Goal: Transaction & Acquisition: Purchase product/service

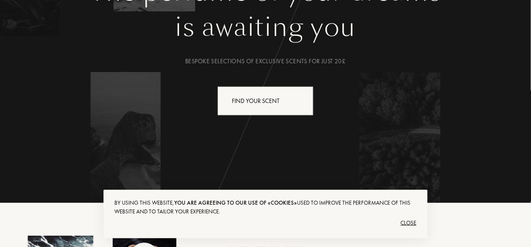
scroll to position [140, 0]
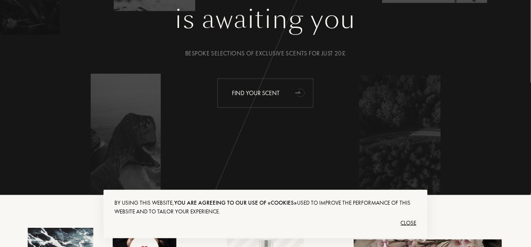
click at [267, 94] on div "Find your scent" at bounding box center [266, 93] width 96 height 29
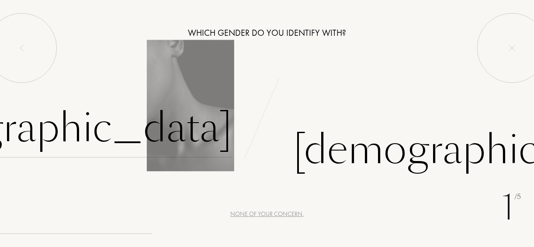
click at [171, 131] on div "[DEMOGRAPHIC_DATA]" at bounding box center [49, 128] width 365 height 59
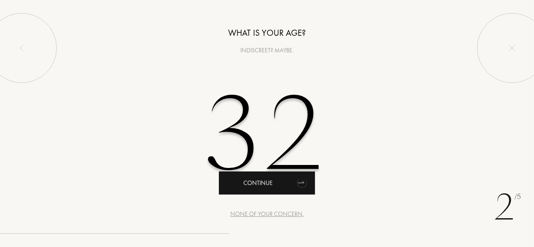
type input "32"
click at [288, 185] on div "Continue" at bounding box center [267, 183] width 96 height 23
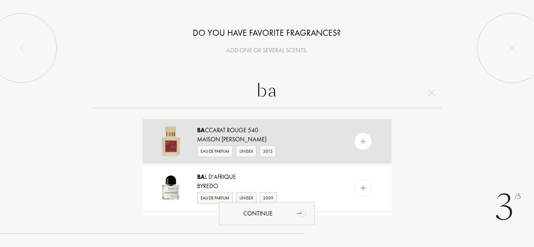
type input "ba"
click at [241, 135] on div "Maison Francis Kurkdjian" at bounding box center [266, 139] width 139 height 9
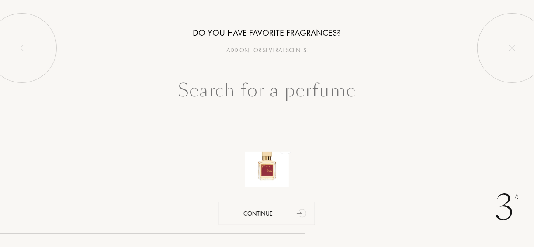
click at [265, 87] on input "text" at bounding box center [266, 92] width 349 height 31
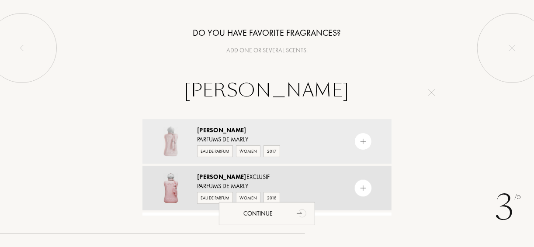
type input "delina"
click at [295, 174] on div "Delina Exclusif" at bounding box center [266, 177] width 139 height 9
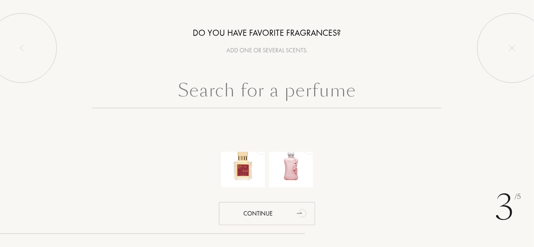
click at [233, 89] on input "text" at bounding box center [266, 92] width 349 height 31
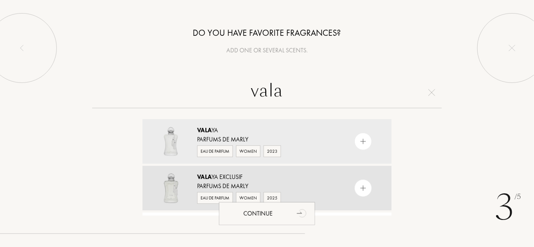
type input "vala"
click at [206, 178] on span "Vala" at bounding box center [204, 177] width 14 height 8
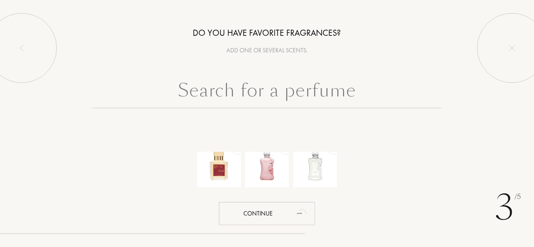
click at [258, 89] on input "text" at bounding box center [266, 92] width 349 height 31
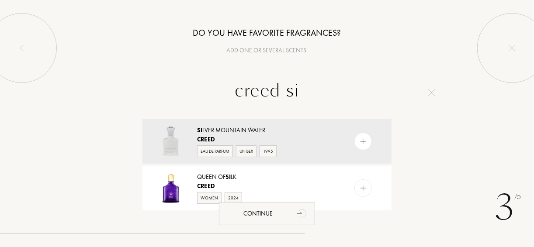
type input "creed si"
click at [218, 129] on div "Si lver Mountain Water" at bounding box center [266, 130] width 139 height 9
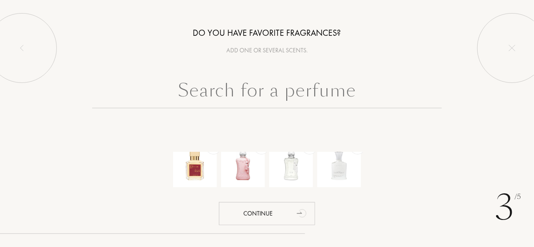
click at [311, 96] on input "text" at bounding box center [266, 92] width 349 height 31
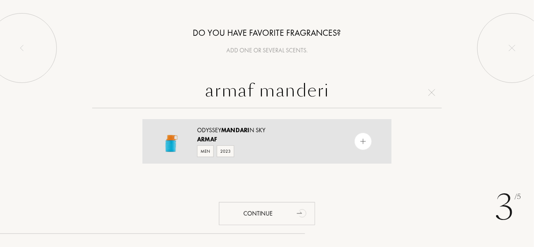
type input "armaf manderi"
click at [261, 143] on div "Armaf" at bounding box center [266, 139] width 139 height 9
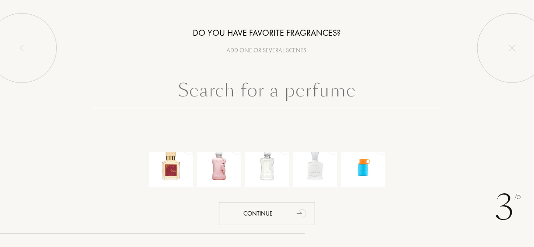
click at [218, 91] on input "text" at bounding box center [266, 92] width 349 height 31
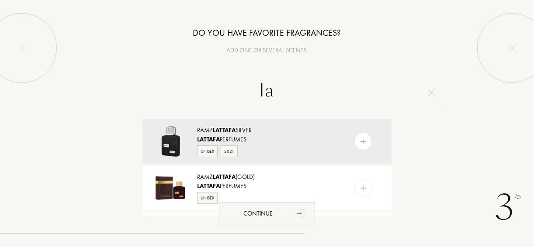
type input "l"
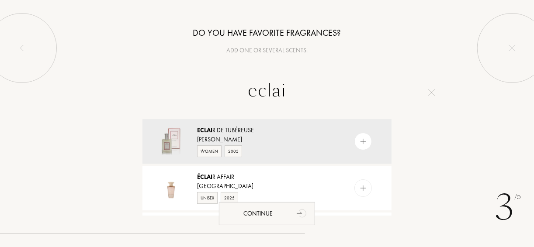
type input "eclair"
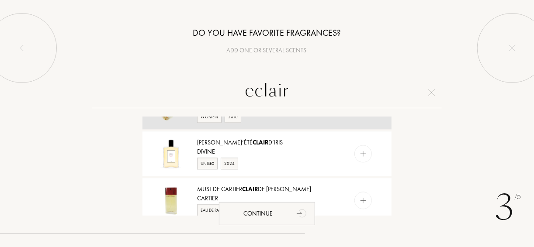
scroll to position [584, 0]
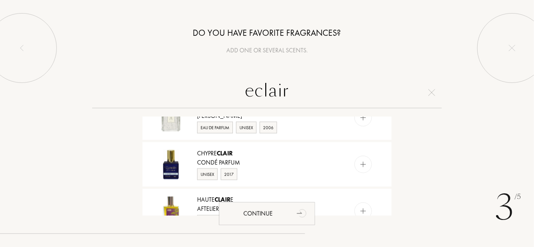
click at [302, 97] on input "eclair" at bounding box center [266, 92] width 349 height 31
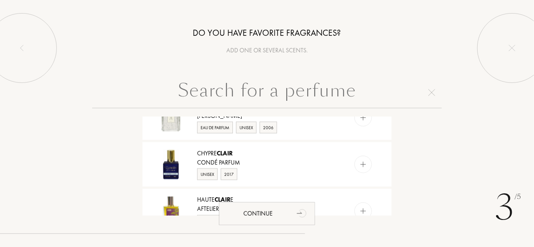
scroll to position [0, 0]
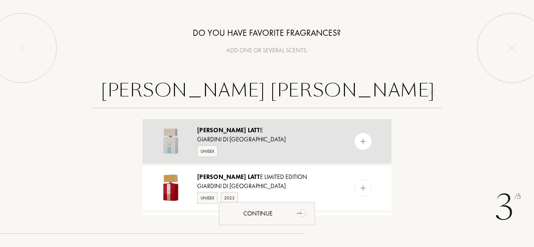
type input "bianco latt"
drag, startPoint x: 261, startPoint y: 135, endPoint x: 265, endPoint y: 135, distance: 4.4
click at [261, 135] on div "Giardini Di Toscana" at bounding box center [266, 139] width 139 height 9
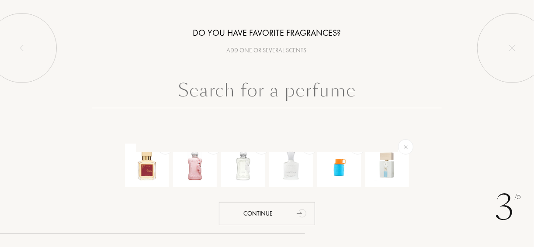
click at [251, 88] on input "text" at bounding box center [266, 92] width 349 height 31
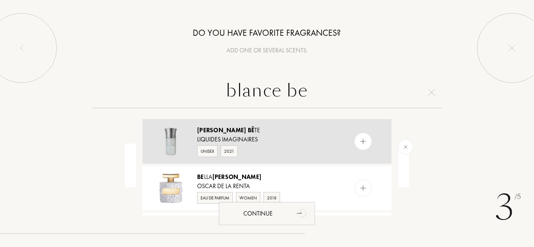
type input "blance be"
click at [264, 139] on div "Liquides Imaginaires" at bounding box center [266, 139] width 139 height 9
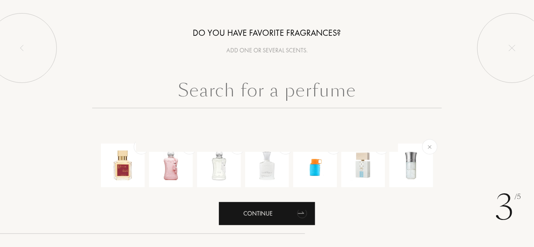
click at [298, 213] on icon "animation" at bounding box center [302, 214] width 10 height 9
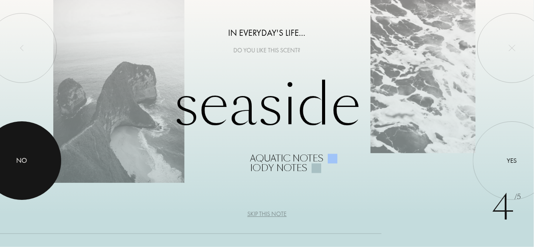
click at [27, 152] on div at bounding box center [22, 160] width 79 height 79
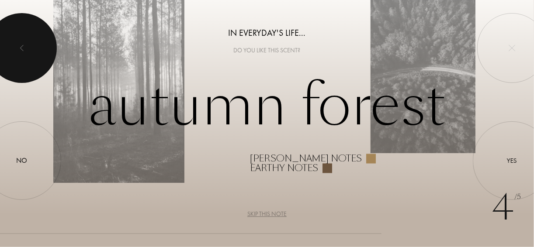
click at [19, 52] on div at bounding box center [22, 48] width 70 height 70
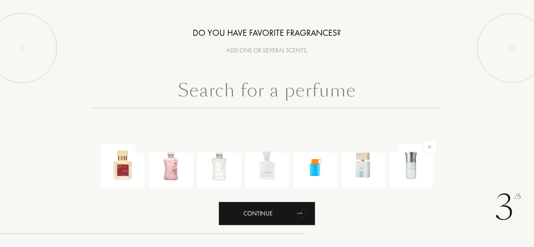
click at [288, 217] on div "Continue" at bounding box center [267, 213] width 96 height 23
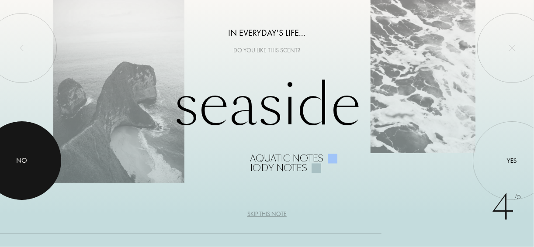
click at [19, 157] on div "No" at bounding box center [22, 160] width 11 height 10
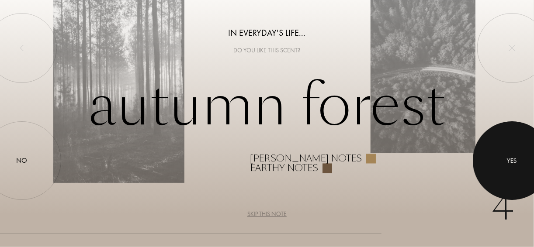
click at [521, 175] on div at bounding box center [512, 160] width 79 height 79
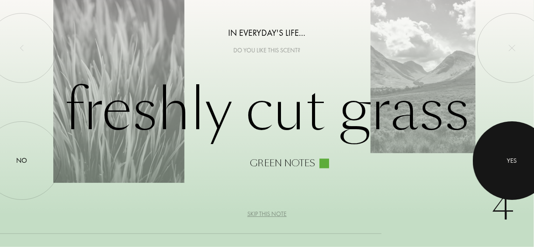
click at [519, 175] on div at bounding box center [512, 160] width 79 height 79
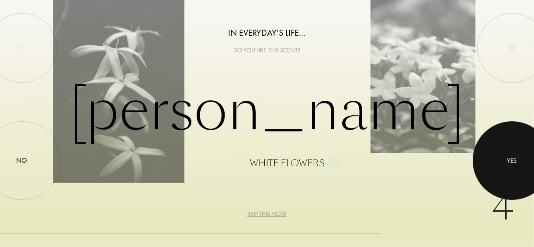
click at [517, 170] on div at bounding box center [512, 160] width 79 height 79
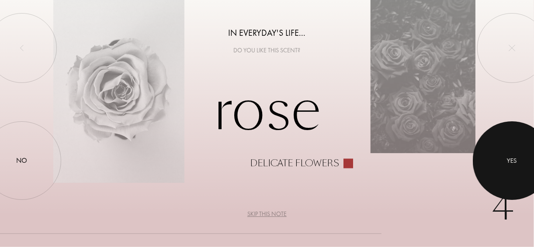
click at [517, 170] on div at bounding box center [512, 160] width 79 height 79
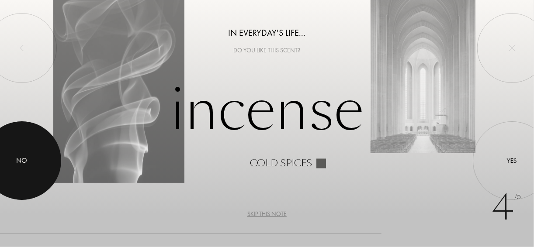
click at [33, 166] on div at bounding box center [22, 160] width 79 height 79
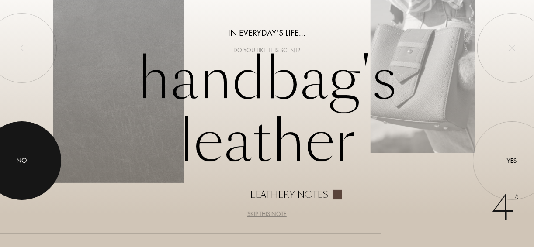
click at [41, 157] on div at bounding box center [22, 160] width 79 height 79
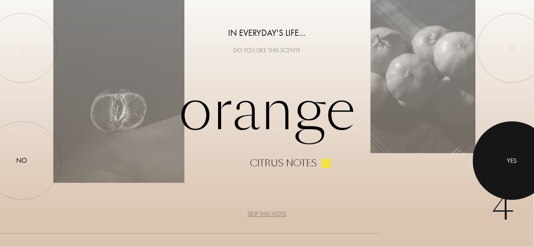
click at [519, 175] on div at bounding box center [512, 160] width 79 height 79
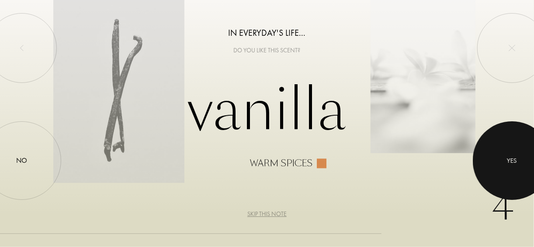
click at [510, 166] on div at bounding box center [512, 160] width 79 height 79
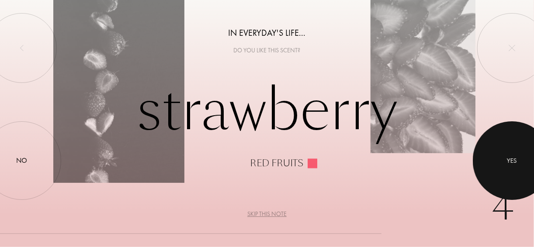
click at [503, 168] on div at bounding box center [512, 160] width 79 height 79
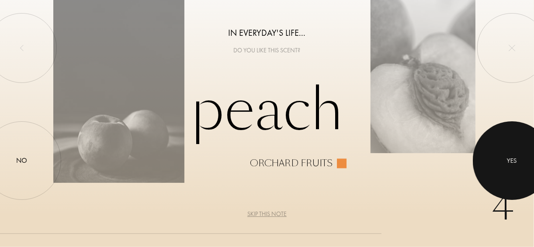
click at [503, 168] on div at bounding box center [512, 160] width 79 height 79
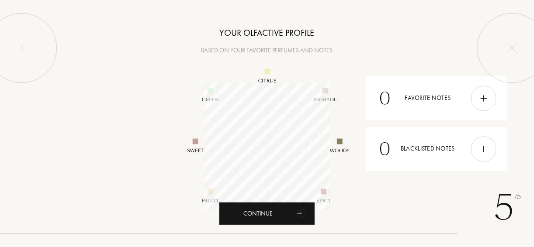
scroll to position [126, 126]
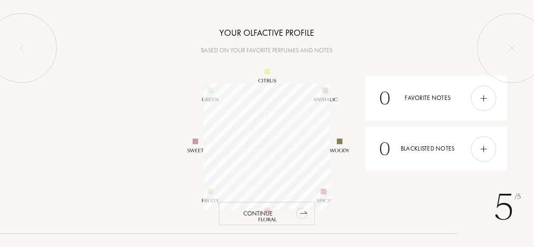
click at [310, 215] on icon "animation" at bounding box center [302, 212] width 17 height 17
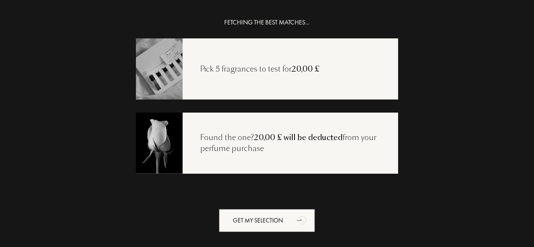
click at [287, 71] on div "Pick 5 fragrances to test for 20,00 £" at bounding box center [260, 69] width 154 height 11
click at [158, 71] on img at bounding box center [158, 68] width 47 height 63
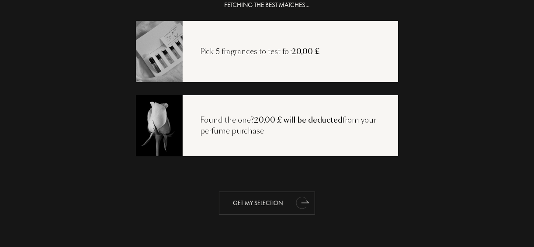
click at [302, 206] on icon "animation" at bounding box center [301, 203] width 11 height 12
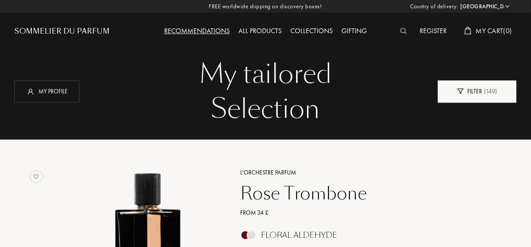
click at [469, 89] on div "Filter ( 149 )" at bounding box center [477, 91] width 79 height 22
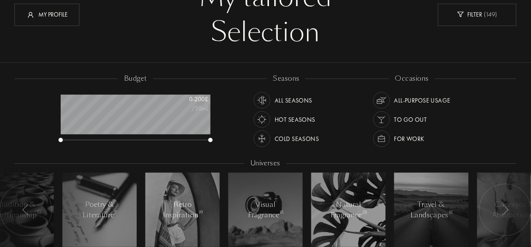
scroll to position [105, 0]
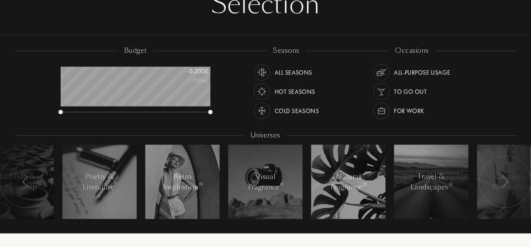
click at [263, 110] on img at bounding box center [262, 111] width 12 height 12
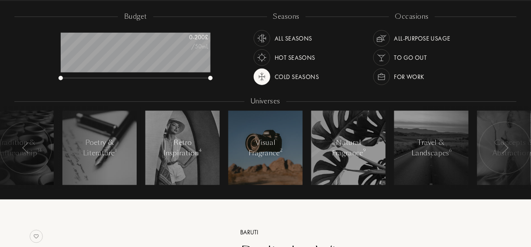
scroll to position [140, 0]
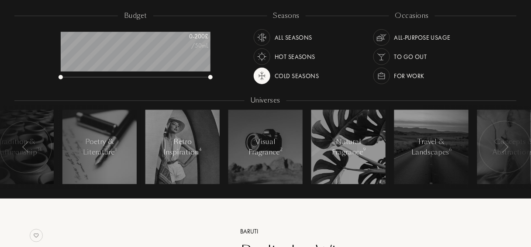
click at [29, 148] on img at bounding box center [25, 147] width 7 height 11
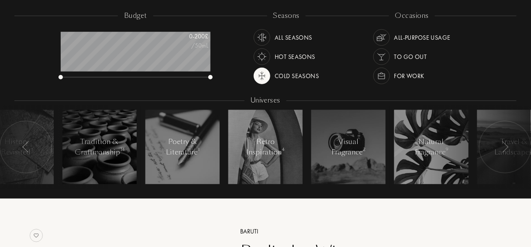
click at [29, 148] on img at bounding box center [25, 147] width 7 height 11
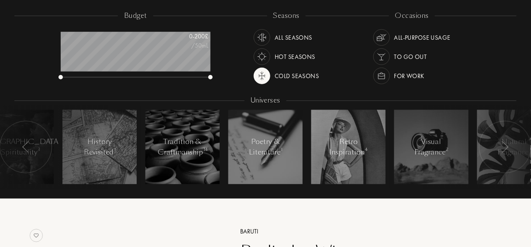
click at [29, 148] on img at bounding box center [25, 147] width 7 height 11
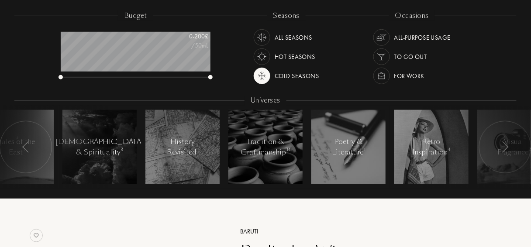
click at [29, 148] on img at bounding box center [25, 147] width 7 height 11
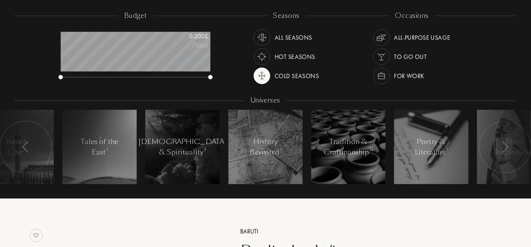
click at [29, 148] on img at bounding box center [25, 147] width 7 height 11
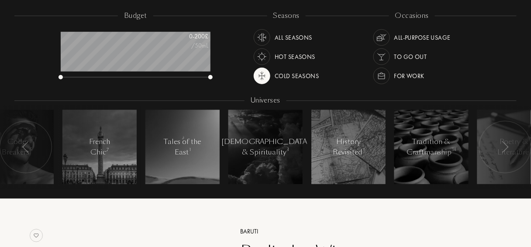
click at [29, 148] on img at bounding box center [25, 147] width 7 height 11
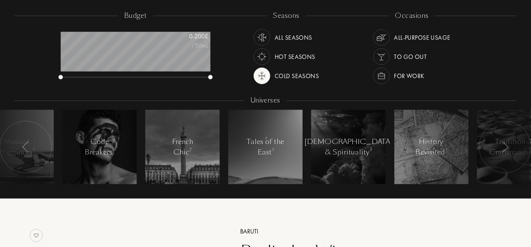
click at [29, 148] on img at bounding box center [25, 147] width 7 height 11
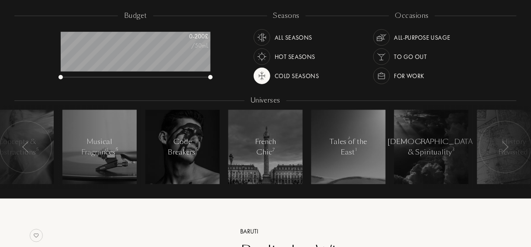
click at [29, 148] on img at bounding box center [25, 147] width 7 height 11
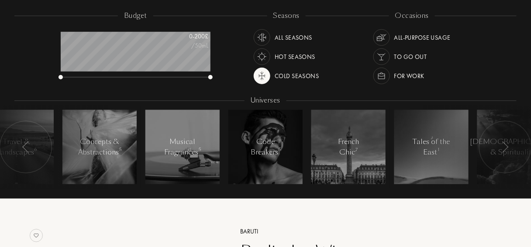
click at [29, 148] on img at bounding box center [25, 147] width 7 height 11
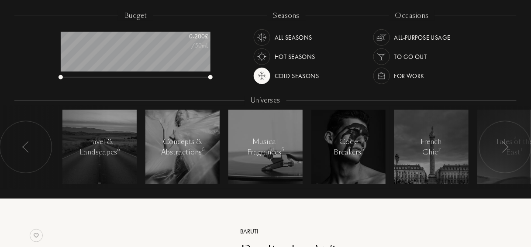
click at [29, 148] on img at bounding box center [25, 147] width 7 height 11
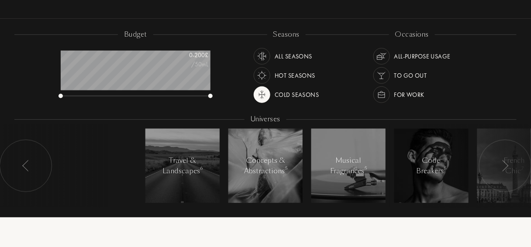
scroll to position [0, 0]
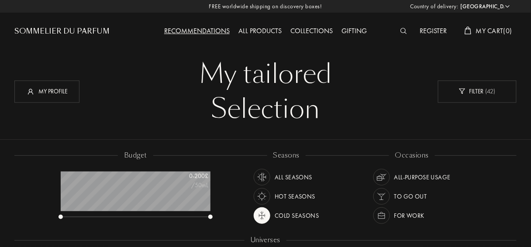
click at [190, 28] on div "Recommendations" at bounding box center [197, 31] width 74 height 11
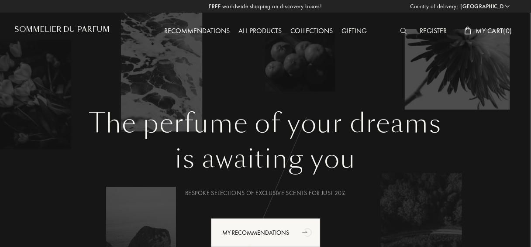
click at [504, 5] on select "[GEOGRAPHIC_DATA] [GEOGRAPHIC_DATA] [GEOGRAPHIC_DATA] [GEOGRAPHIC_DATA] [GEOGRA…" at bounding box center [485, 6] width 52 height 9
select select "DE"
click at [459, 2] on select "[GEOGRAPHIC_DATA] [GEOGRAPHIC_DATA] [GEOGRAPHIC_DATA] [GEOGRAPHIC_DATA] [GEOGRA…" at bounding box center [485, 6] width 52 height 9
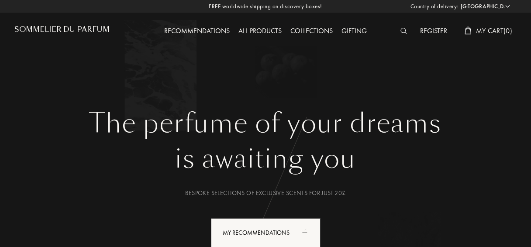
select select "DE"
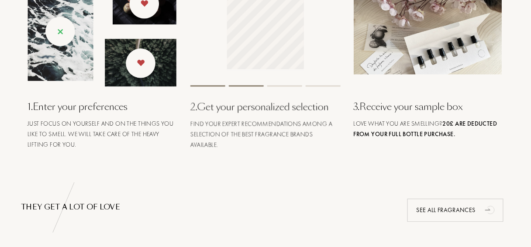
scroll to position [384, 0]
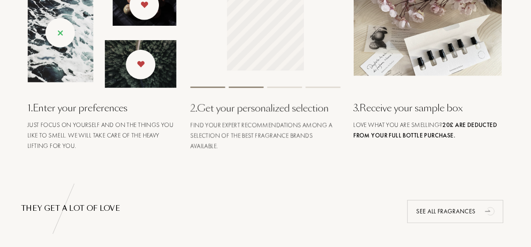
click at [45, 105] on div "1 . Enter your preferences" at bounding box center [103, 108] width 150 height 14
click at [132, 75] on img at bounding box center [102, 35] width 149 height 105
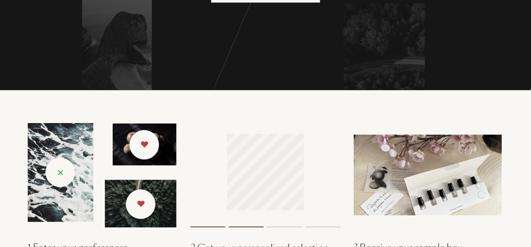
click at [77, 140] on img at bounding box center [102, 175] width 149 height 105
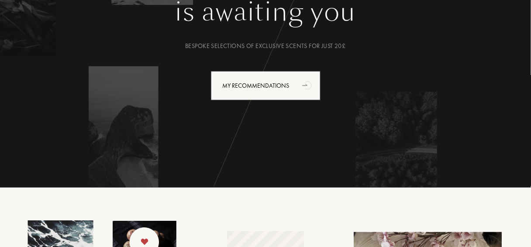
scroll to position [0, 0]
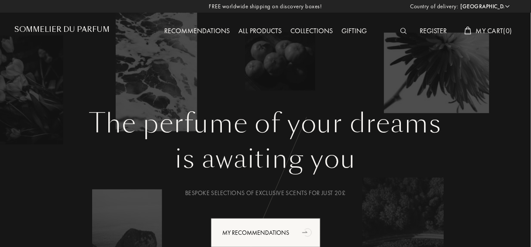
click at [304, 31] on div "Collections" at bounding box center [311, 31] width 51 height 11
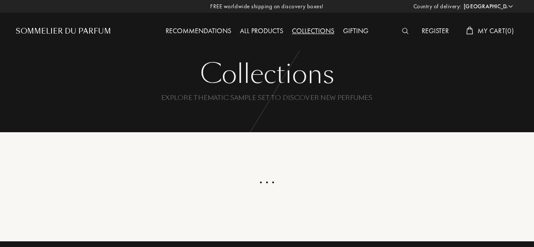
select select "DE"
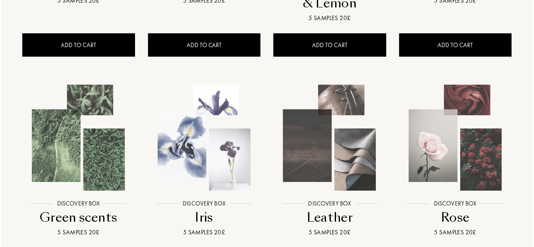
scroll to position [419, 0]
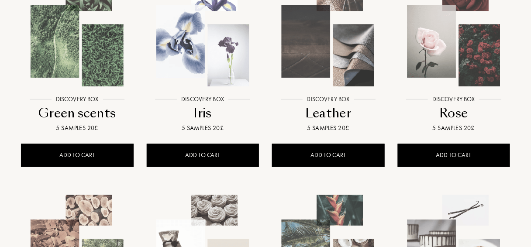
click at [74, 67] on img at bounding box center [77, 33] width 113 height 113
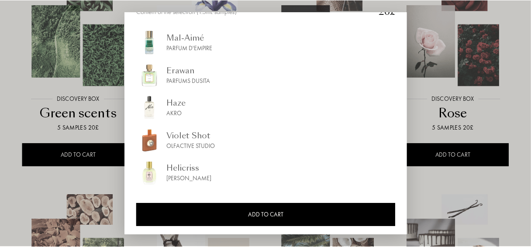
scroll to position [139, 0]
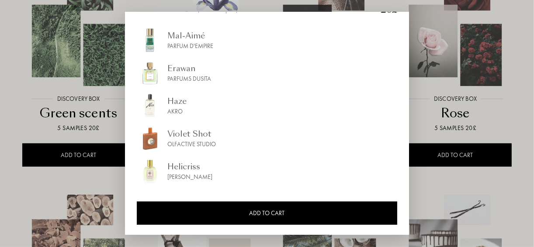
click at [7, 129] on div at bounding box center [267, 123] width 534 height 247
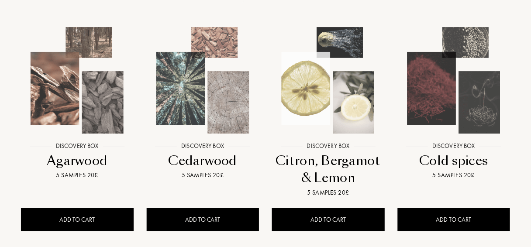
scroll to position [0, 0]
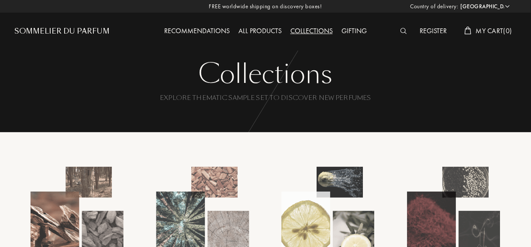
click at [185, 28] on div "Recommendations" at bounding box center [197, 31] width 74 height 11
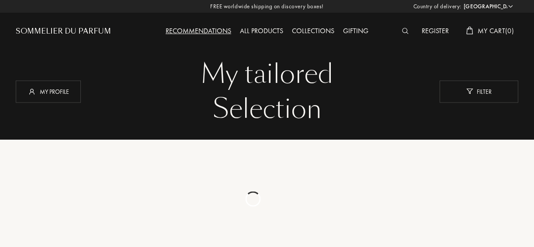
select select "DE"
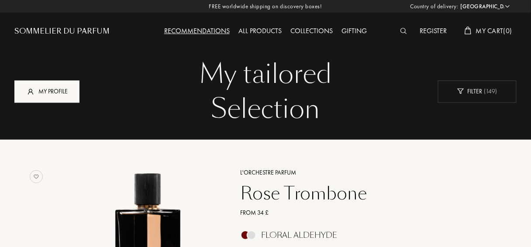
click at [58, 88] on div "My profile" at bounding box center [46, 91] width 65 height 22
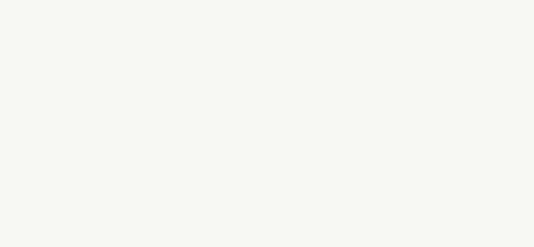
select select "DE"
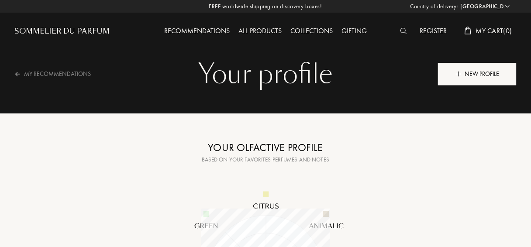
click at [484, 72] on div "New profile" at bounding box center [477, 74] width 79 height 22
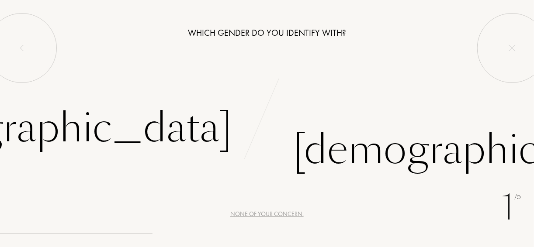
click at [274, 215] on div "None of your concern." at bounding box center [266, 214] width 73 height 9
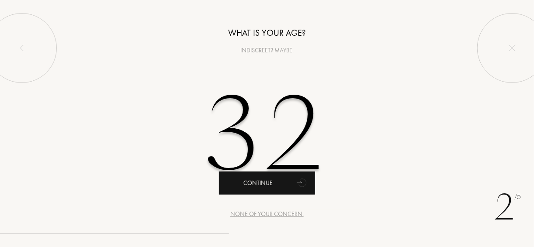
type input "32"
click at [296, 182] on icon "animation" at bounding box center [302, 182] width 17 height 17
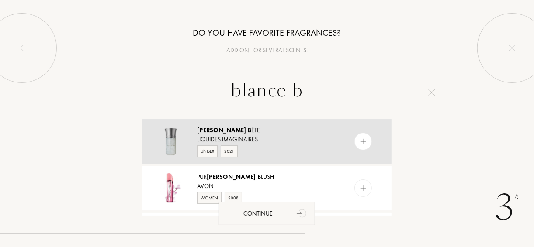
type input "blance b"
click at [250, 136] on div "Liquides Imaginaires" at bounding box center [266, 139] width 139 height 9
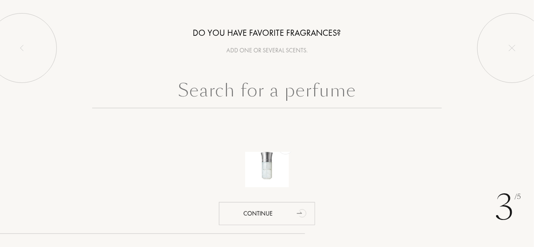
click at [266, 100] on input "text" at bounding box center [266, 92] width 349 height 31
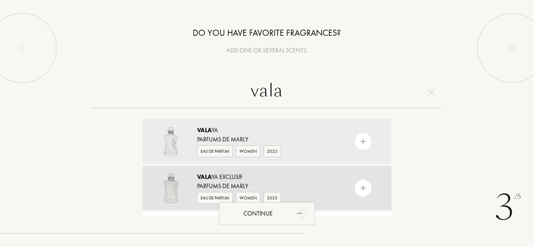
type input "vala"
click at [236, 174] on div "Vala ya Exclusif" at bounding box center [266, 177] width 139 height 9
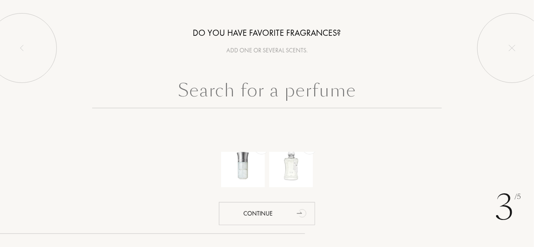
click at [261, 93] on input "text" at bounding box center [266, 92] width 349 height 31
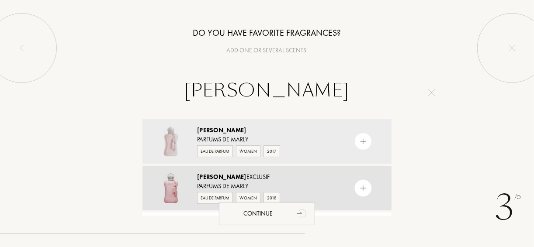
type input "delina"
click at [250, 171] on div "Delina Exclusif Parfums de Marly Eau de Parfum Women 2018" at bounding box center [266, 188] width 249 height 45
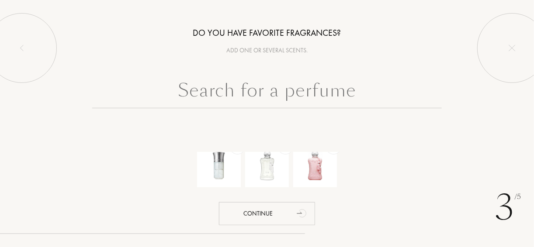
click at [266, 87] on input "text" at bounding box center [266, 92] width 349 height 31
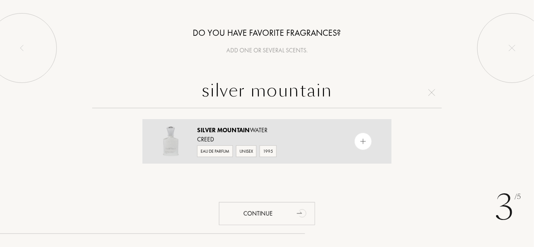
type input "silver mountain"
click at [276, 128] on div "Silver Mountain Water" at bounding box center [266, 130] width 139 height 9
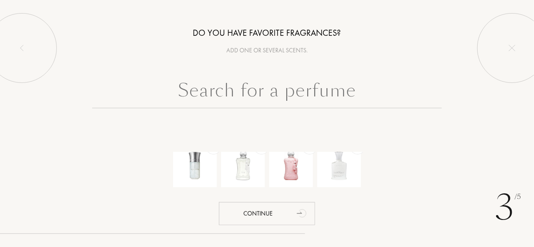
click at [333, 95] on input "text" at bounding box center [266, 92] width 349 height 31
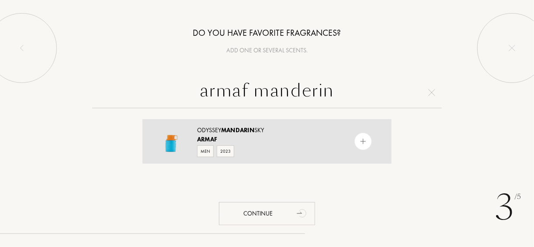
type input "armaf manderin"
click at [273, 134] on div "Odyssey Mandarin Sky" at bounding box center [266, 130] width 139 height 9
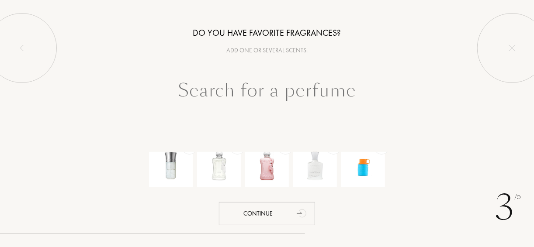
click at [301, 86] on input "text" at bounding box center [266, 92] width 349 height 31
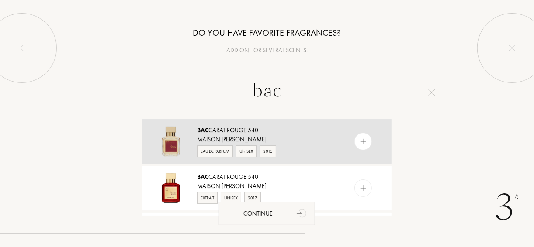
type input "bac"
click at [283, 134] on div "Bac carat Rouge 540" at bounding box center [266, 130] width 139 height 9
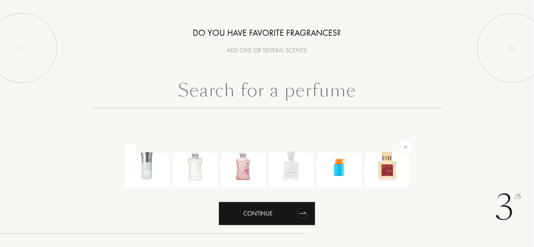
click at [292, 213] on div "Continue" at bounding box center [267, 213] width 96 height 23
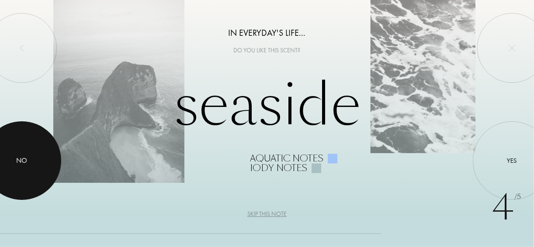
click at [28, 174] on div at bounding box center [22, 160] width 79 height 79
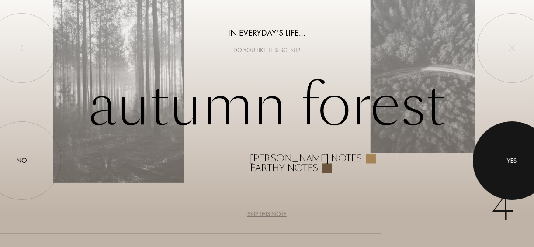
click at [515, 164] on div "Yes" at bounding box center [512, 161] width 10 height 10
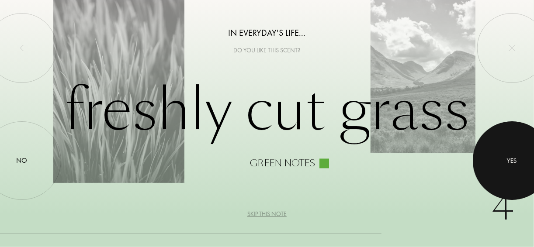
click at [521, 171] on div at bounding box center [512, 160] width 79 height 79
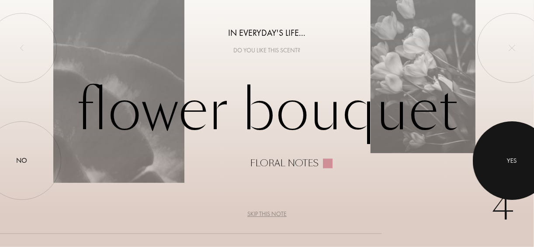
click at [508, 166] on div at bounding box center [512, 160] width 79 height 79
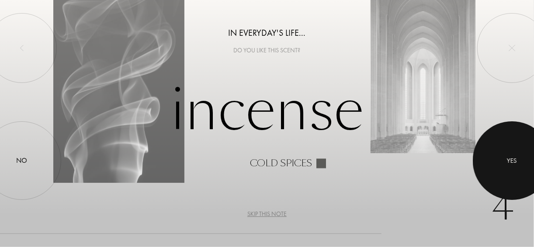
click at [506, 165] on div at bounding box center [512, 160] width 79 height 79
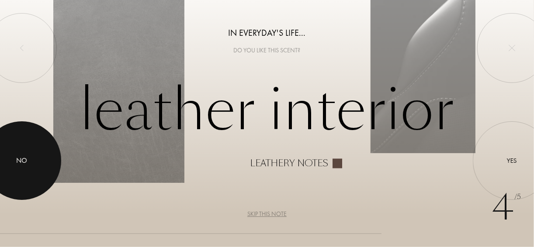
click at [35, 159] on div at bounding box center [22, 160] width 79 height 79
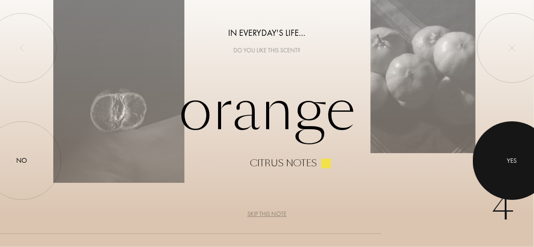
click at [528, 185] on div at bounding box center [512, 160] width 79 height 79
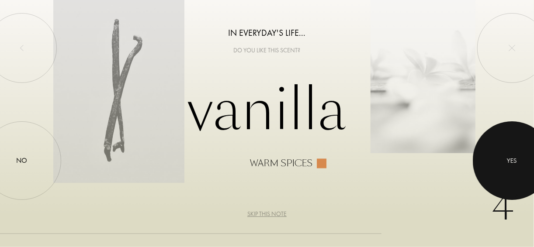
click at [508, 150] on div at bounding box center [512, 160] width 79 height 79
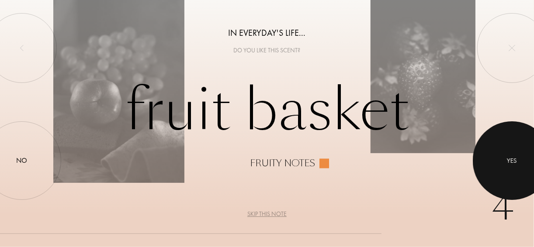
click at [526, 153] on div at bounding box center [512, 160] width 79 height 79
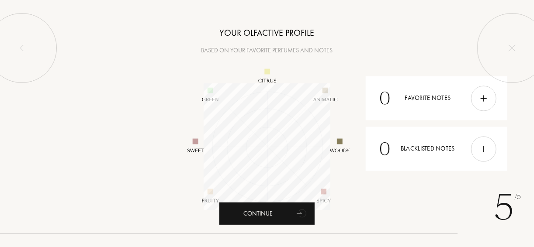
scroll to position [126, 126]
click at [482, 150] on img at bounding box center [484, 149] width 10 height 10
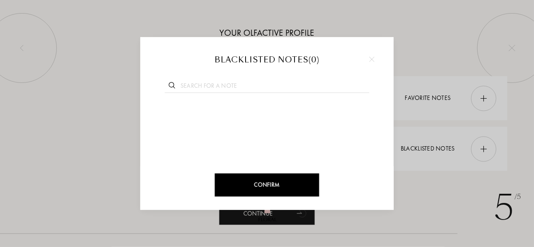
click at [340, 58] on div "Blacklisted notes ( 0 )" at bounding box center [266, 60] width 227 height 11
click at [213, 83] on input "text" at bounding box center [267, 87] width 204 height 12
paste input "Leather"
type input "Leather"
click at [222, 110] on div at bounding box center [219, 111] width 12 height 12
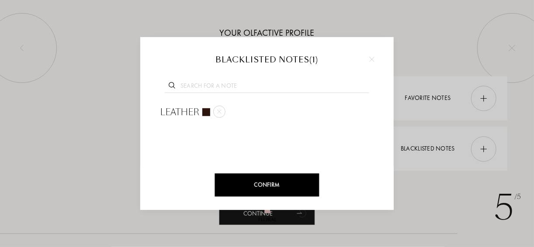
click at [346, 88] on input "text" at bounding box center [267, 87] width 204 height 12
paste input "Birch Tar"
click at [357, 77] on div "Birch Tar" at bounding box center [266, 85] width 227 height 34
click at [257, 89] on input "Birch Tar" at bounding box center [267, 87] width 204 height 12
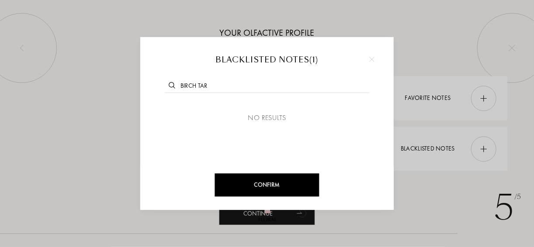
click at [257, 89] on input "Birch Tar" at bounding box center [267, 87] width 204 height 12
paste input "Suede"
type input "Suede"
click at [173, 113] on span "Suede" at bounding box center [175, 111] width 31 height 13
click at [347, 84] on input "text" at bounding box center [267, 87] width 204 height 12
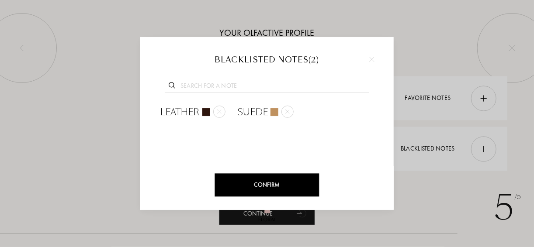
paste input "bony Wood"
type input "b"
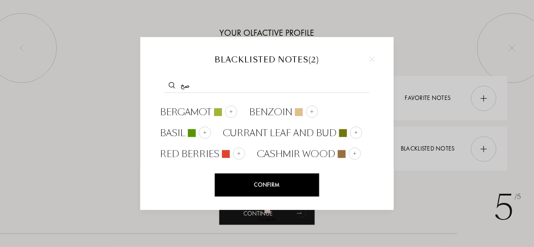
type input "ص"
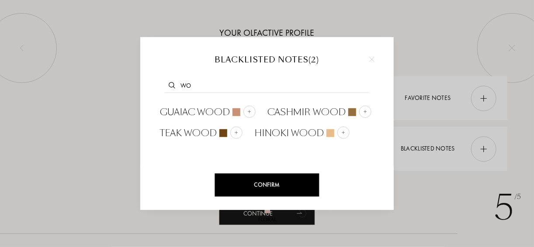
type input "w"
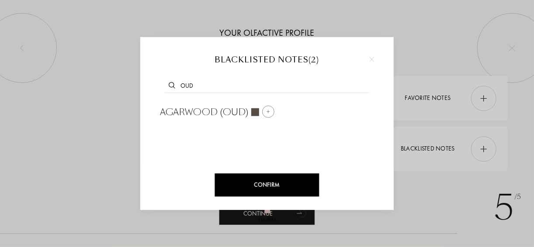
type input "oud"
click at [266, 112] on img at bounding box center [268, 111] width 4 height 4
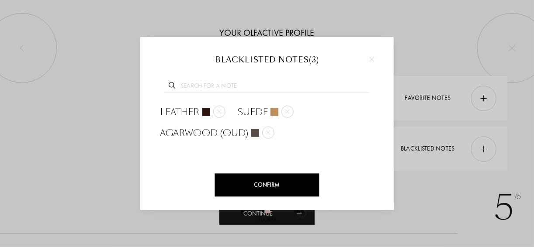
click at [378, 91] on div at bounding box center [266, 85] width 227 height 34
click at [308, 84] on input "text" at bounding box center [267, 87] width 204 height 12
paste input "Clove"
type input "Clove"
click at [215, 111] on img at bounding box center [216, 111] width 4 height 4
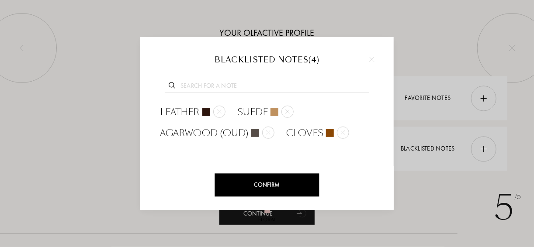
click at [325, 86] on input "text" at bounding box center [267, 87] width 204 height 12
paste input "Pepper"
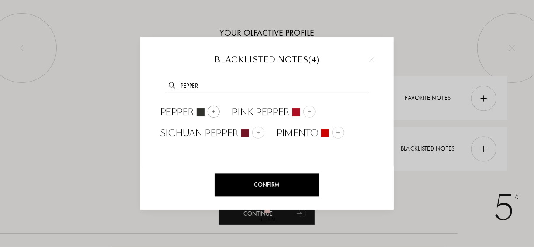
type input "Pepper"
click at [213, 112] on img at bounding box center [213, 111] width 4 height 4
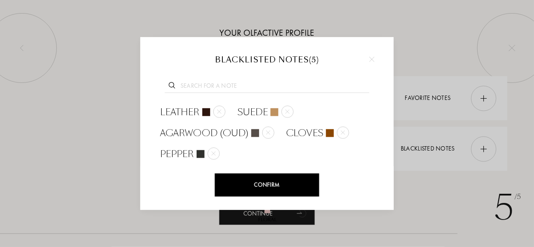
click at [329, 80] on div at bounding box center [266, 85] width 227 height 34
click at [300, 95] on div at bounding box center [266, 85] width 227 height 34
click at [229, 88] on input "text" at bounding box center [267, 87] width 204 height 12
paste input "Marine"
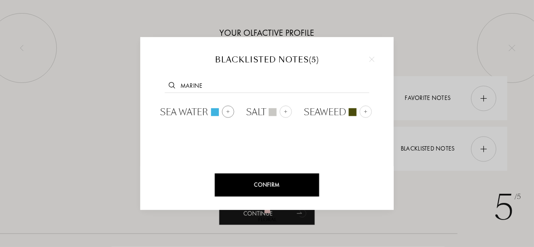
type input "Marine"
click at [224, 111] on div at bounding box center [228, 111] width 12 height 12
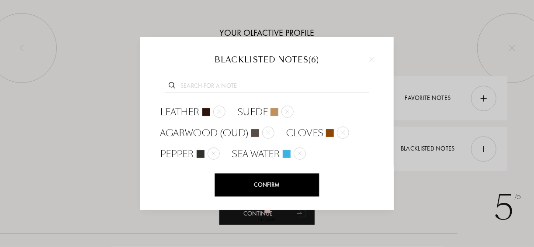
click at [215, 86] on input "text" at bounding box center [267, 87] width 204 height 12
paste input "Marine"
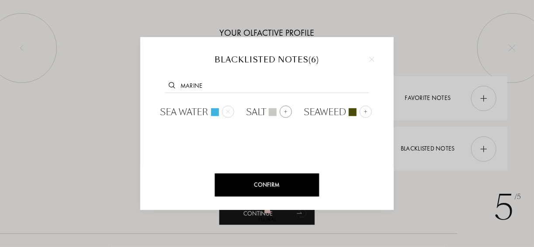
type input "Marine"
click at [287, 112] on img at bounding box center [285, 111] width 4 height 4
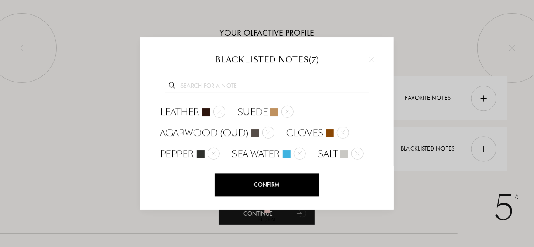
click at [330, 97] on div at bounding box center [266, 85] width 227 height 34
click at [221, 84] on input "text" at bounding box center [267, 87] width 204 height 12
paste input "Calone"
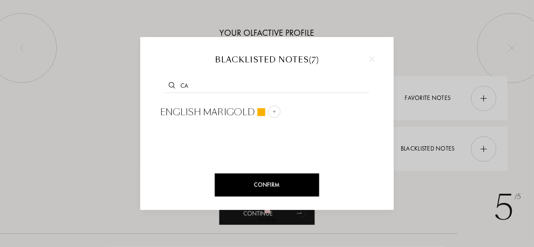
type input "C"
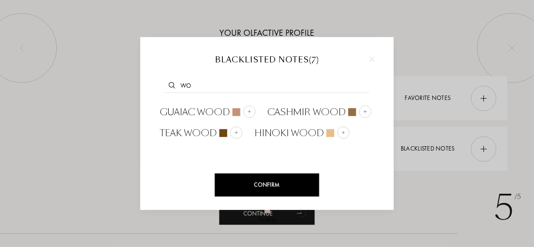
type input "w"
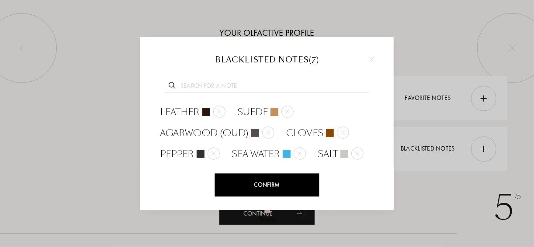
click at [272, 186] on div "Confirm" at bounding box center [267, 185] width 104 height 23
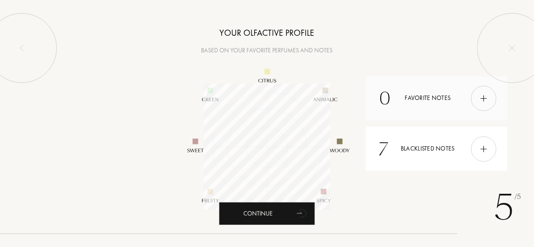
click at [489, 100] on div at bounding box center [483, 98] width 25 height 25
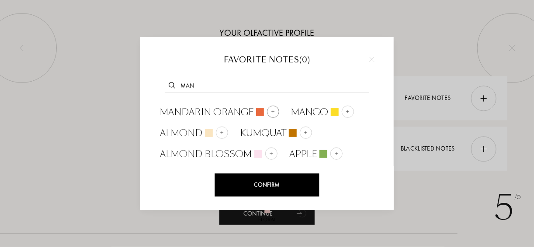
type input "man"
click at [271, 112] on img at bounding box center [273, 111] width 4 height 4
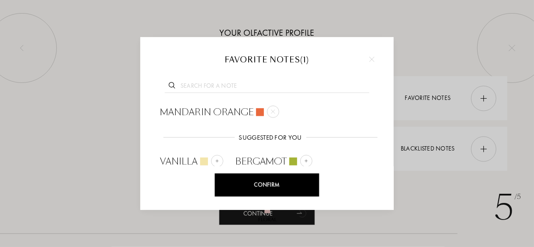
click at [232, 89] on input "text" at bounding box center [267, 87] width 204 height 12
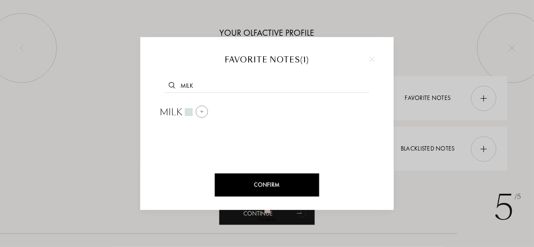
type input "milk"
click at [207, 112] on div at bounding box center [202, 111] width 12 height 12
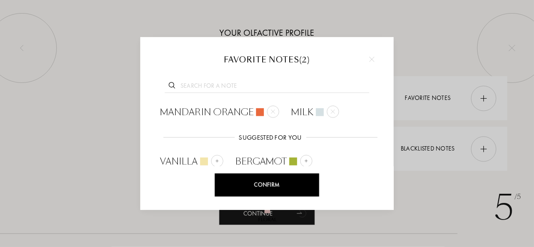
click at [214, 84] on input "text" at bounding box center [267, 87] width 204 height 12
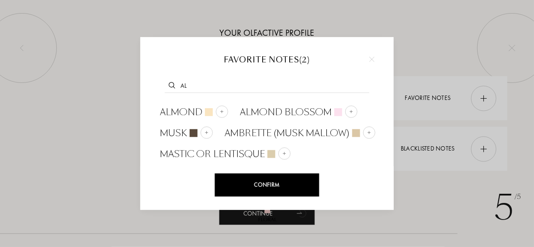
type input "a"
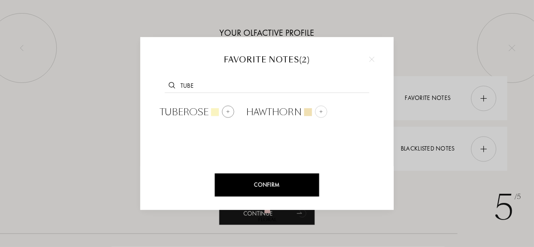
type input "tube"
click at [232, 112] on div at bounding box center [228, 111] width 12 height 12
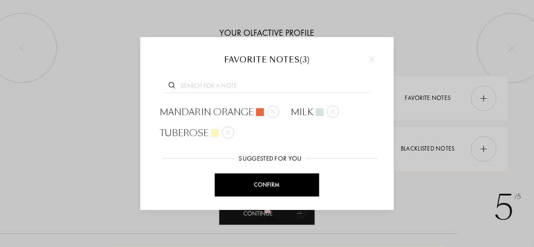
click at [325, 90] on input "text" at bounding box center [267, 87] width 204 height 12
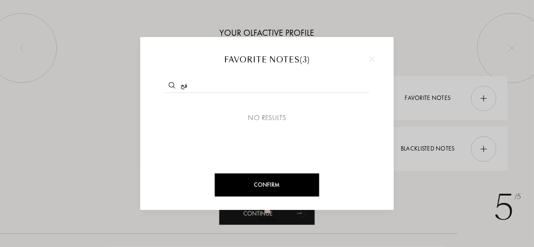
type input "ق"
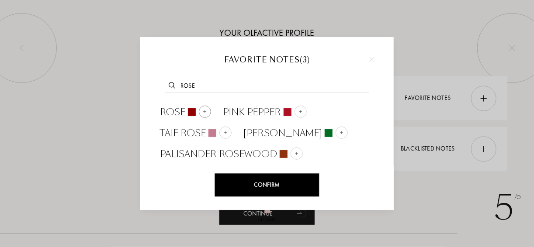
type input "rose"
click at [204, 110] on img at bounding box center [205, 111] width 4 height 4
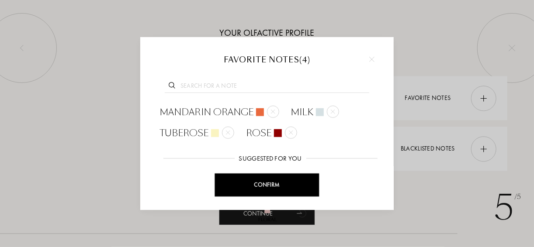
click at [206, 89] on input "text" at bounding box center [267, 87] width 204 height 12
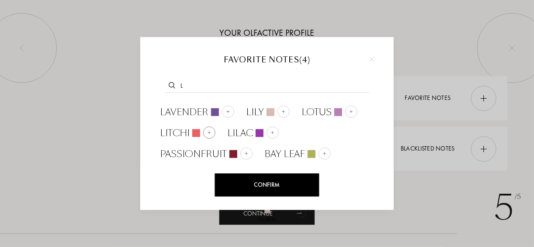
type input "l"
click at [213, 132] on div at bounding box center [209, 132] width 12 height 12
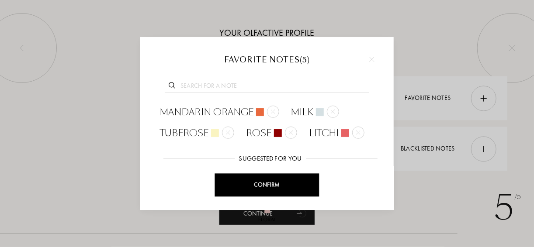
click at [215, 85] on input "text" at bounding box center [267, 87] width 204 height 12
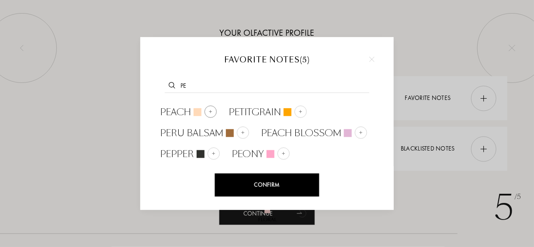
type input "pe"
click at [213, 112] on div at bounding box center [210, 111] width 12 height 12
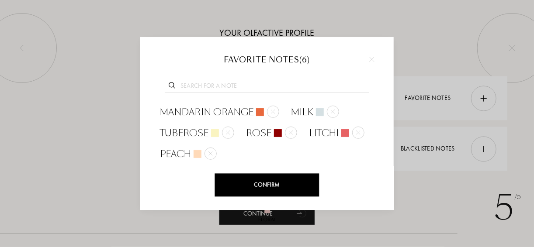
click at [198, 90] on input "text" at bounding box center [267, 87] width 204 height 12
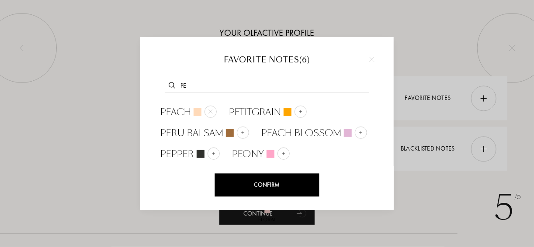
click at [332, 85] on input "pe" at bounding box center [267, 87] width 204 height 12
type input "p"
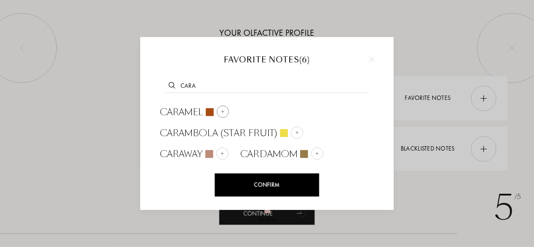
type input "cara"
click at [224, 111] on img at bounding box center [223, 111] width 4 height 4
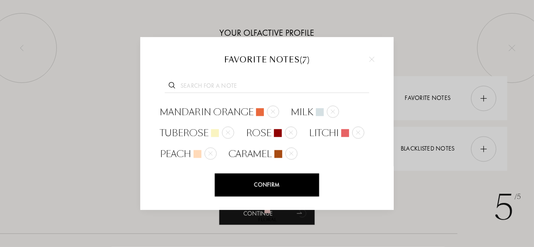
click at [215, 90] on input "text" at bounding box center [267, 87] width 204 height 12
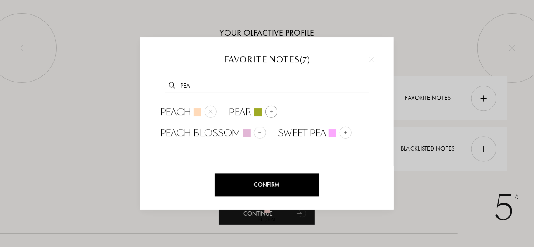
type input "pea"
click at [271, 110] on img at bounding box center [271, 111] width 4 height 4
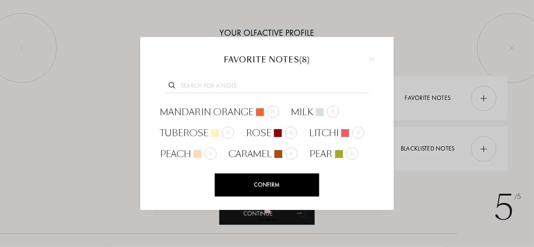
click at [212, 87] on input "text" at bounding box center [267, 87] width 204 height 12
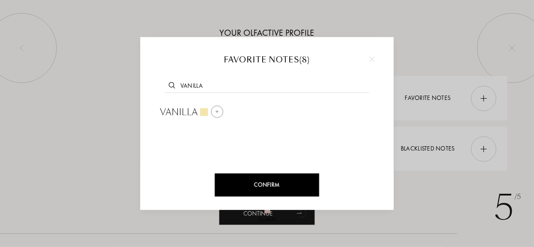
type input "vanilla"
click at [218, 108] on div at bounding box center [217, 111] width 12 height 12
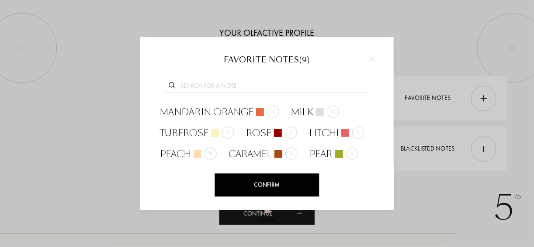
click at [326, 87] on input "text" at bounding box center [267, 87] width 204 height 12
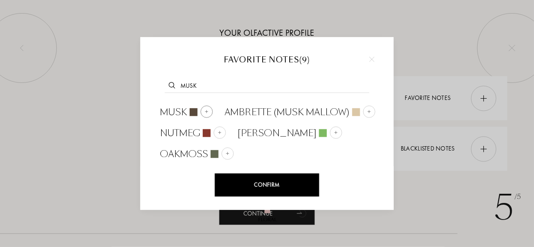
type input "musk"
click at [210, 111] on div at bounding box center [206, 111] width 12 height 12
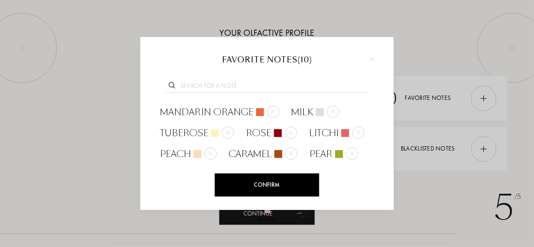
click at [213, 83] on input "text" at bounding box center [267, 87] width 204 height 12
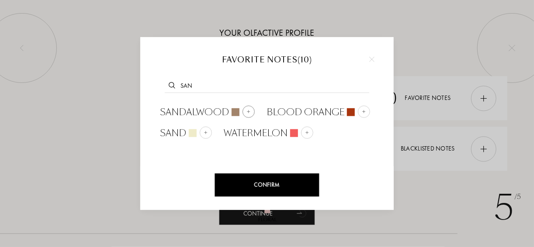
type input "san"
click at [252, 114] on div at bounding box center [248, 111] width 12 height 12
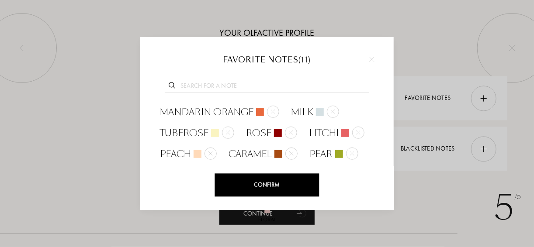
click at [215, 89] on input "text" at bounding box center [267, 87] width 204 height 12
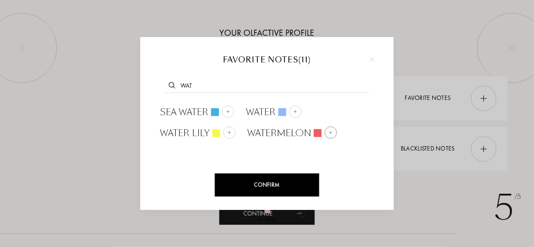
type input "wat"
click at [327, 129] on div at bounding box center [331, 132] width 12 height 12
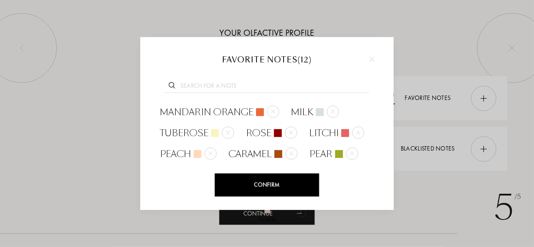
click at [323, 84] on input "text" at bounding box center [267, 87] width 204 height 12
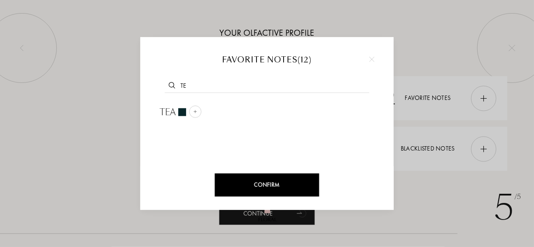
type input "t"
type input "green"
click at [248, 111] on img at bounding box center [249, 111] width 4 height 4
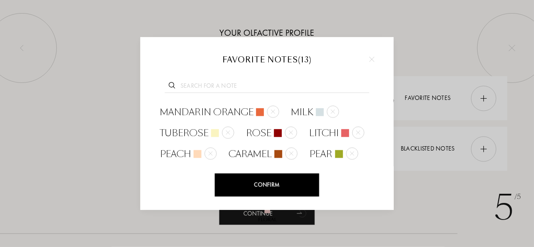
click at [200, 83] on input "text" at bounding box center [267, 87] width 204 height 12
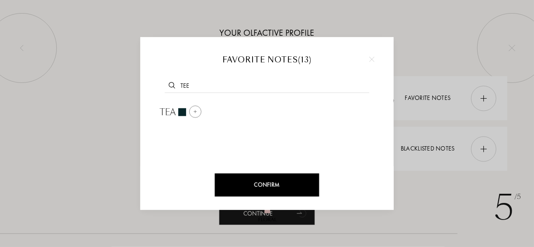
type input "tee"
click at [197, 106] on div at bounding box center [195, 111] width 12 height 12
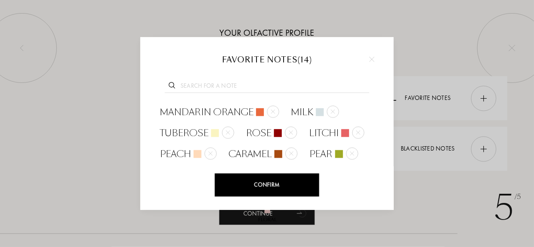
click at [278, 182] on div "Confirm" at bounding box center [267, 185] width 104 height 23
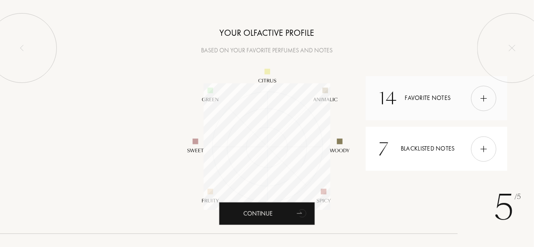
click at [439, 105] on div "14 Favorite notes" at bounding box center [437, 98] width 142 height 44
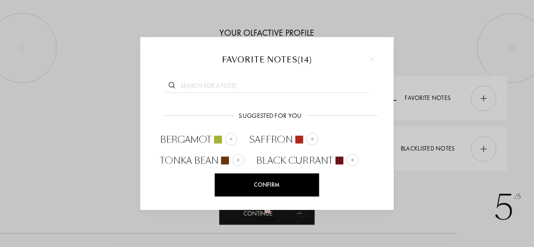
scroll to position [149, 0]
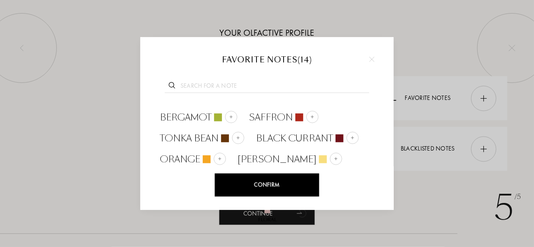
click at [428, 59] on div at bounding box center [267, 123] width 534 height 247
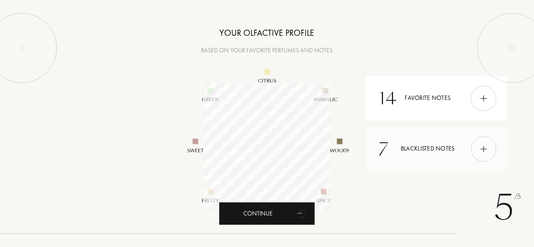
click at [440, 153] on div "7 Blacklisted notes" at bounding box center [437, 149] width 142 height 44
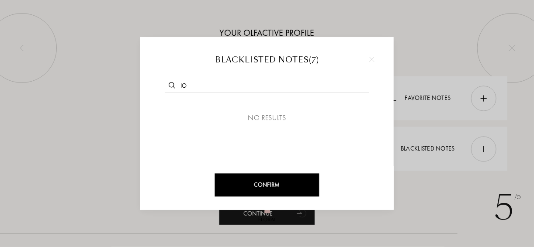
type input "i"
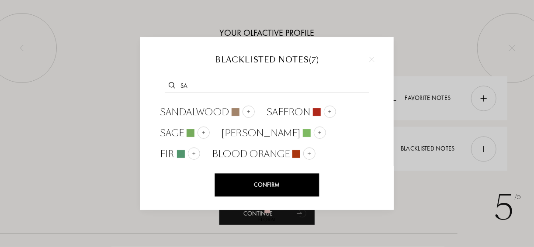
type input "s"
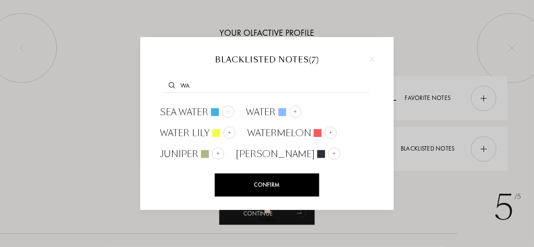
type input "w"
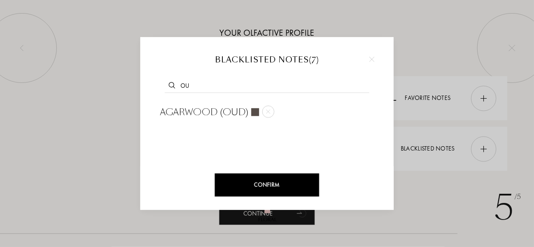
type input "o"
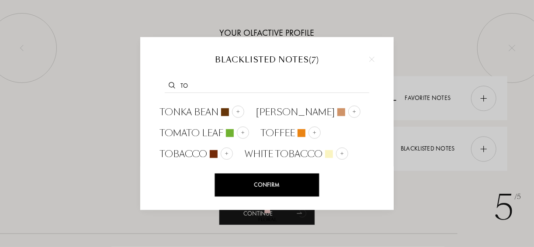
type input "t"
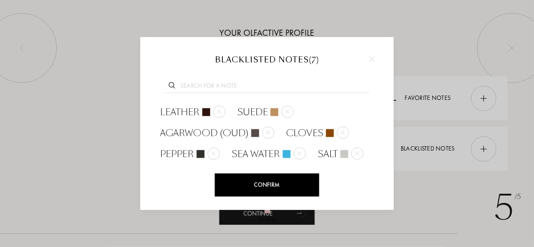
click at [371, 56] on div at bounding box center [371, 59] width 13 height 13
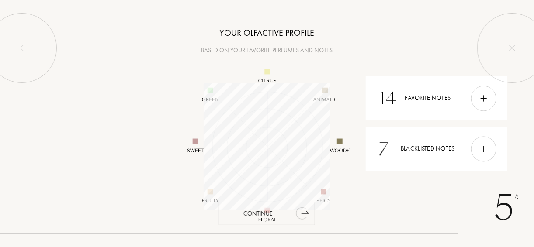
click at [304, 215] on icon "animation" at bounding box center [301, 213] width 11 height 12
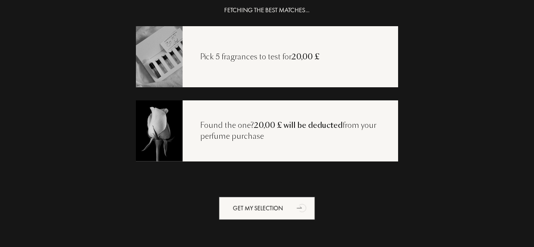
scroll to position [17, 0]
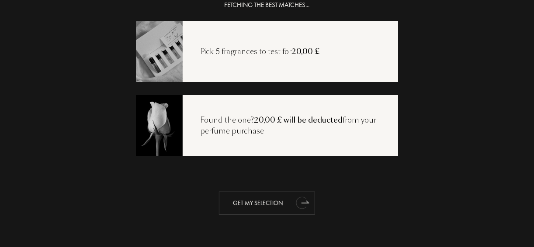
click at [277, 207] on div "Get my selection" at bounding box center [267, 203] width 96 height 23
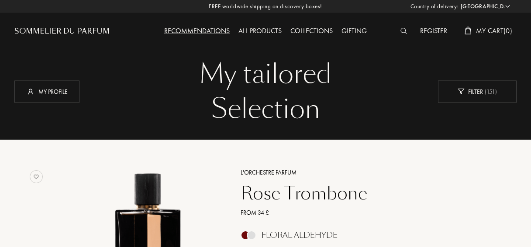
select select "DE"
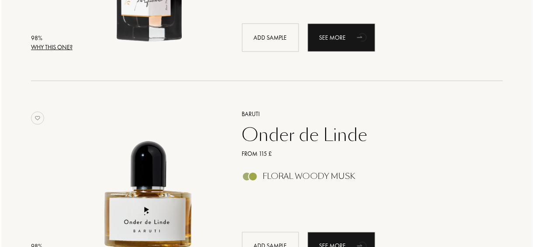
scroll to position [384, 0]
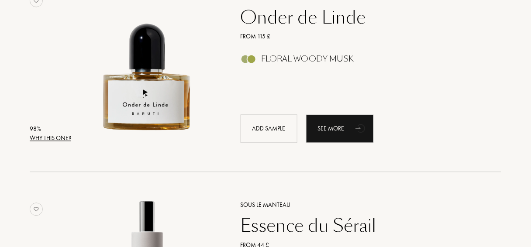
click at [45, 139] on div "Why this one?" at bounding box center [50, 138] width 41 height 9
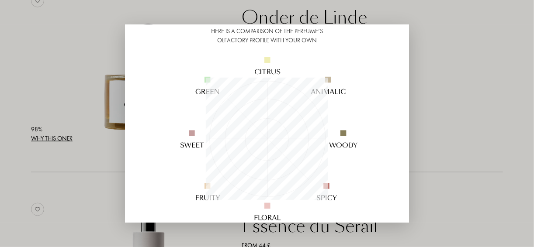
scroll to position [105, 0]
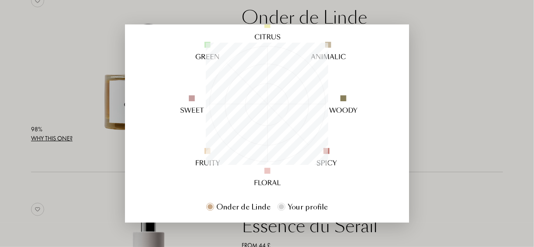
click at [8, 175] on div at bounding box center [267, 123] width 534 height 247
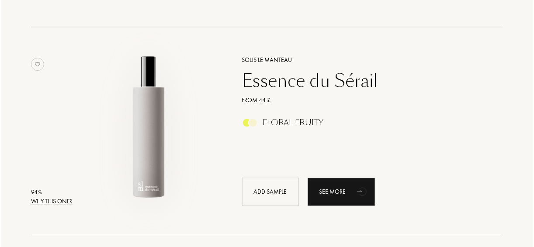
scroll to position [594, 0]
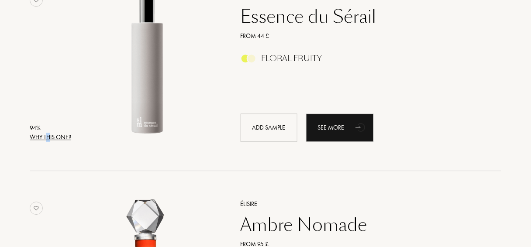
click at [49, 139] on div "Why this one?" at bounding box center [50, 137] width 41 height 9
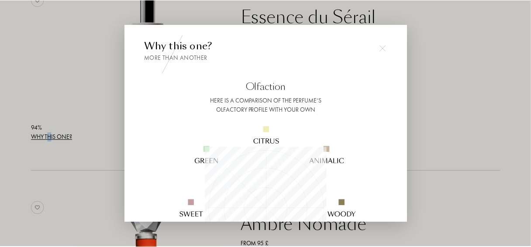
scroll to position [122, 122]
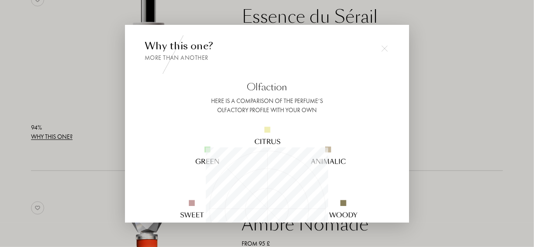
click at [104, 155] on div at bounding box center [267, 123] width 534 height 247
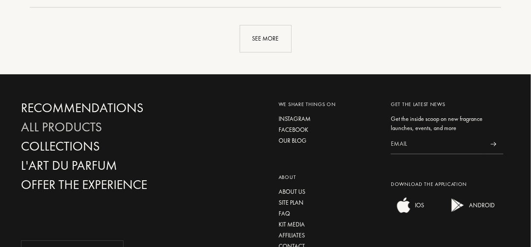
scroll to position [2201, 0]
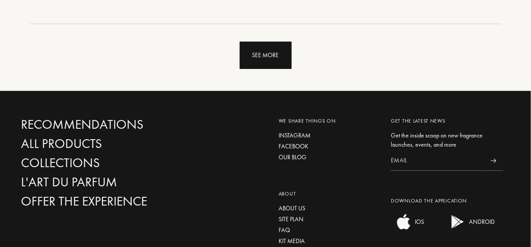
click at [263, 60] on div "See more" at bounding box center [266, 55] width 52 height 28
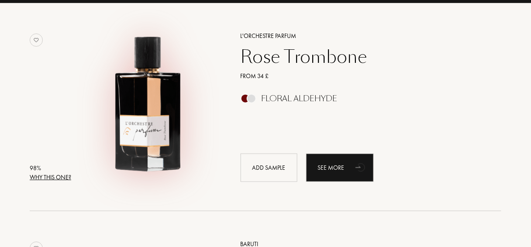
scroll to position [136, 0]
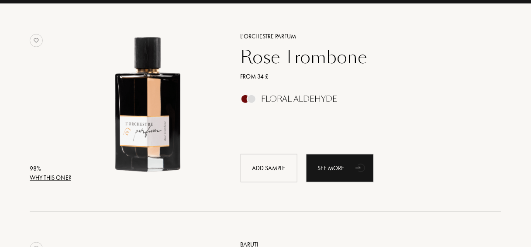
click at [313, 101] on div "Floral Aldehyde" at bounding box center [300, 99] width 76 height 10
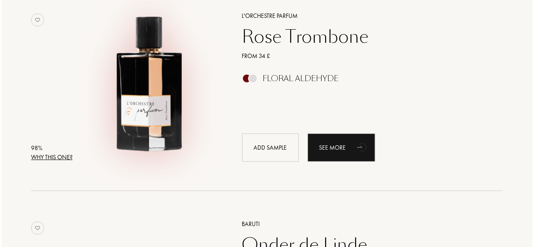
scroll to position [140, 0]
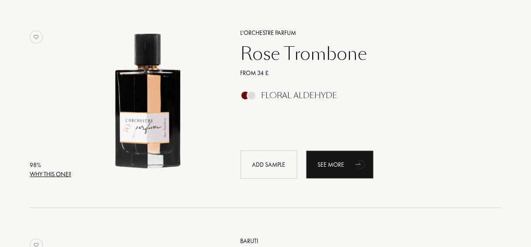
click at [46, 180] on div "98 % Why this one? L'Orchestre Parfum Rose Trombone From 34 £ Floral Aldehyde A…" at bounding box center [266, 112] width 472 height 191
click at [49, 177] on div "Why this one?" at bounding box center [50, 174] width 41 height 9
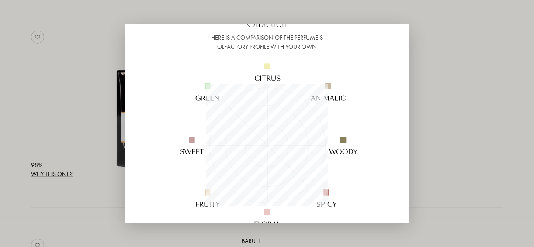
scroll to position [70, 0]
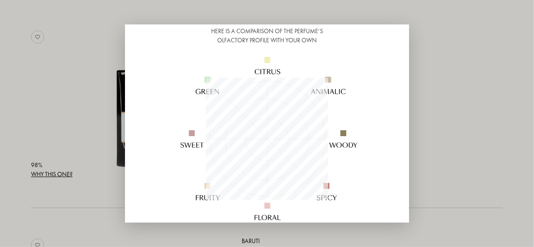
click at [425, 125] on div at bounding box center [267, 123] width 534 height 247
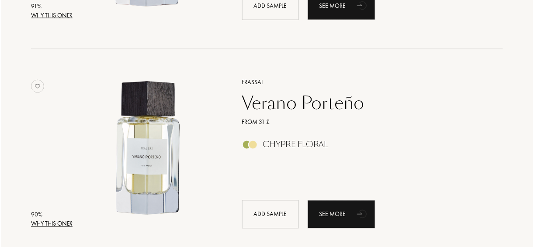
scroll to position [1153, 0]
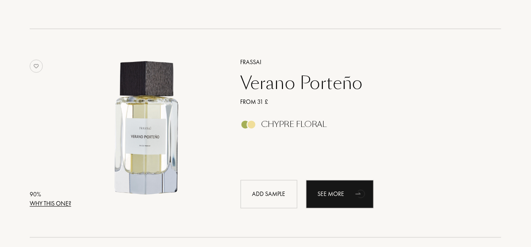
click at [40, 201] on div "Why this one?" at bounding box center [50, 204] width 41 height 9
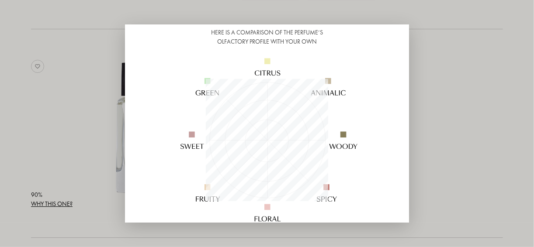
scroll to position [70, 0]
click at [65, 131] on div at bounding box center [267, 123] width 534 height 247
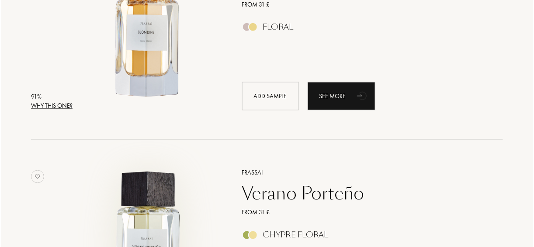
scroll to position [978, 0]
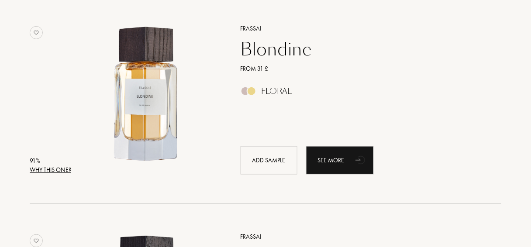
click at [61, 171] on div "Why this one?" at bounding box center [50, 170] width 41 height 9
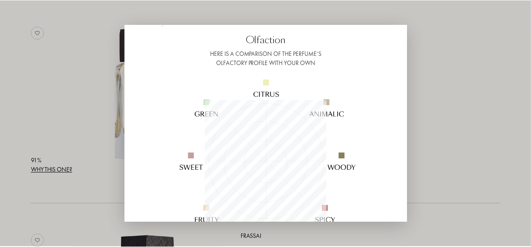
scroll to position [70, 0]
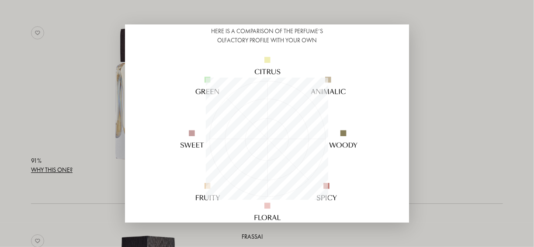
click at [72, 131] on div at bounding box center [267, 123] width 534 height 247
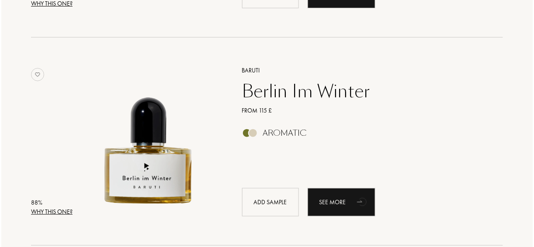
scroll to position [1782, 0]
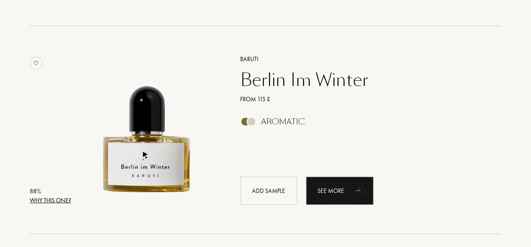
click at [39, 198] on div "Why this one?" at bounding box center [50, 200] width 41 height 9
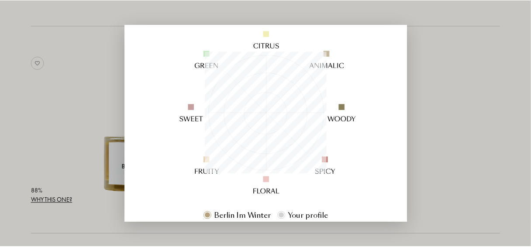
scroll to position [105, 0]
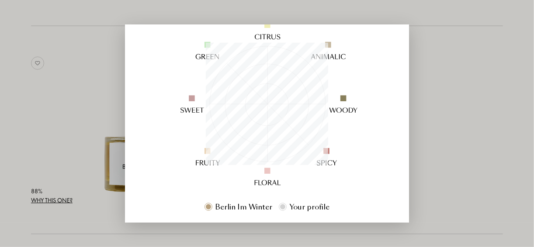
click at [72, 123] on div at bounding box center [267, 123] width 534 height 247
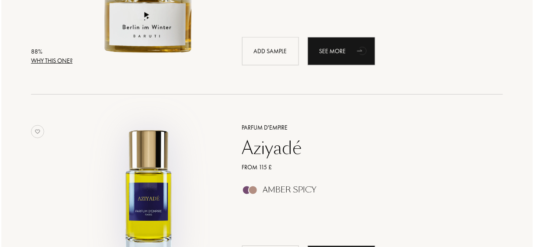
scroll to position [2062, 0]
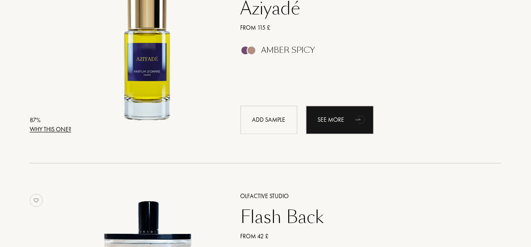
click at [56, 128] on div "Why this one?" at bounding box center [50, 129] width 41 height 9
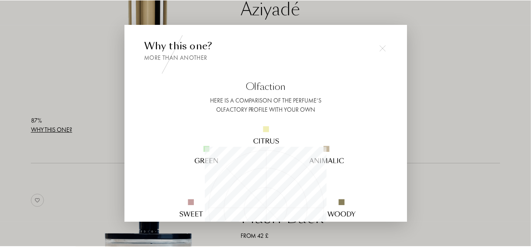
scroll to position [122, 122]
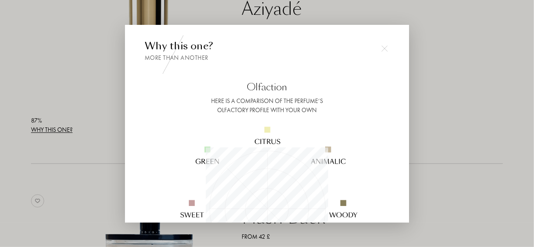
click at [89, 101] on div at bounding box center [267, 123] width 534 height 247
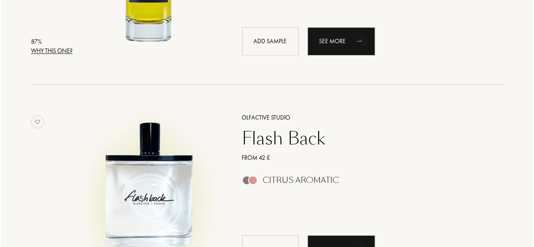
scroll to position [2236, 0]
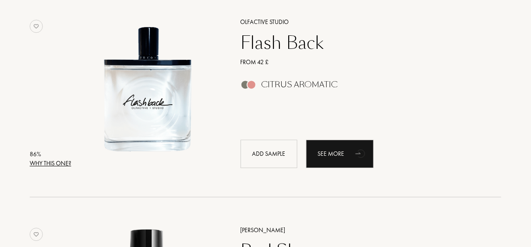
click at [57, 171] on div "86 % Why this one? Olfactive Studio Flash Back From 42 £ Citrus Aromatic Add sa…" at bounding box center [266, 102] width 472 height 191
click at [53, 166] on div "Why this one?" at bounding box center [50, 163] width 41 height 9
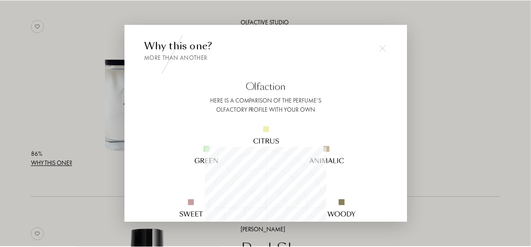
scroll to position [122, 122]
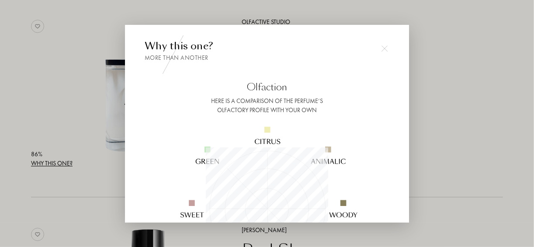
click at [97, 120] on div at bounding box center [267, 123] width 534 height 247
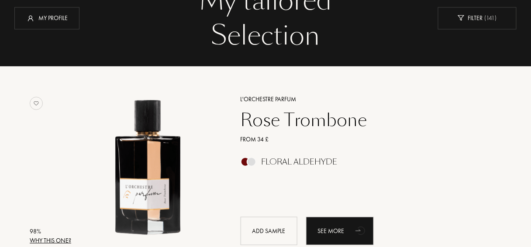
scroll to position [0, 0]
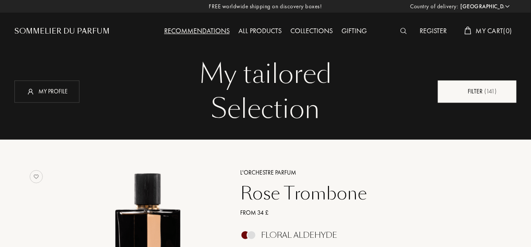
click at [478, 87] on div "Filter ( 141 )" at bounding box center [477, 91] width 79 height 22
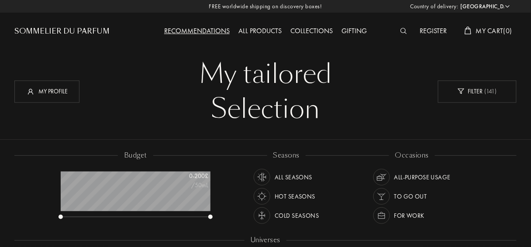
scroll to position [35, 0]
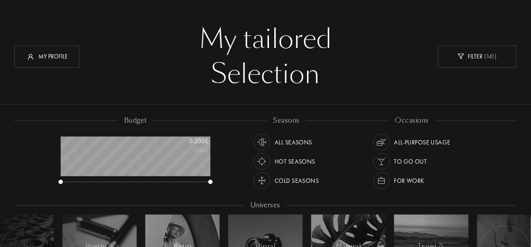
click at [265, 180] on img at bounding box center [262, 181] width 12 height 12
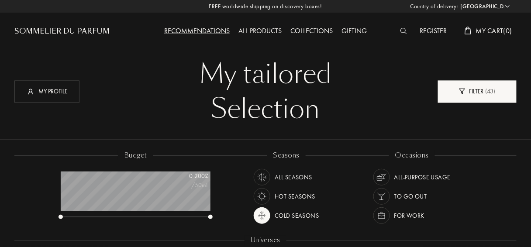
click at [482, 89] on div "Filter ( 43 )" at bounding box center [477, 91] width 79 height 22
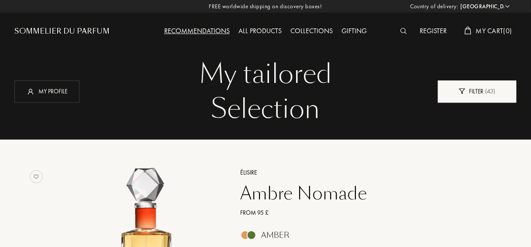
click at [466, 93] on div "Filter ( 43 )" at bounding box center [477, 91] width 79 height 22
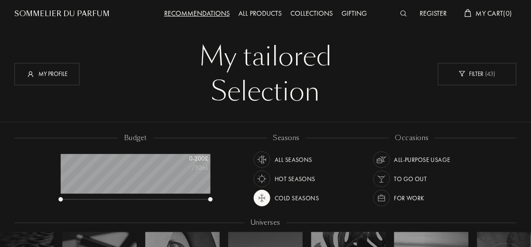
scroll to position [35, 0]
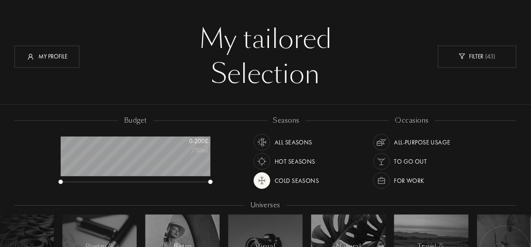
click at [260, 189] on div at bounding box center [262, 181] width 17 height 17
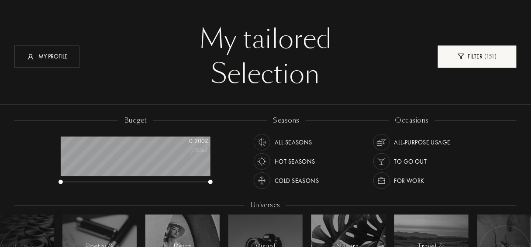
click at [475, 57] on div "Filter ( 151 )" at bounding box center [477, 56] width 79 height 22
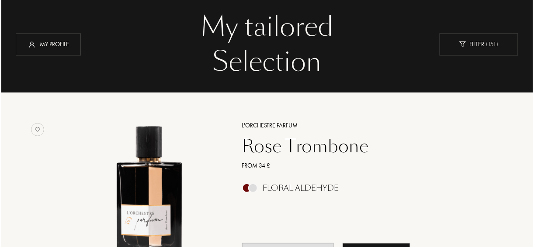
scroll to position [0, 0]
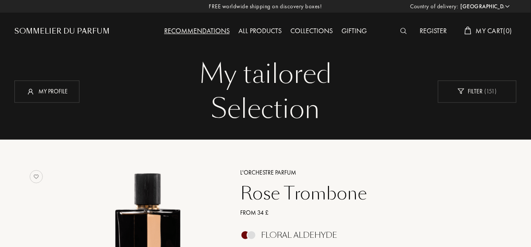
click at [492, 31] on span "My Cart ( 0 )" at bounding box center [494, 30] width 36 height 9
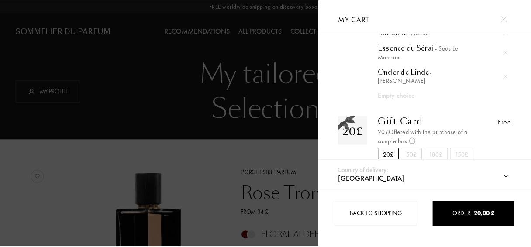
scroll to position [94, 0]
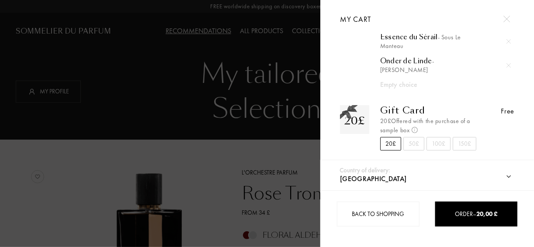
click at [207, 159] on div at bounding box center [160, 123] width 320 height 247
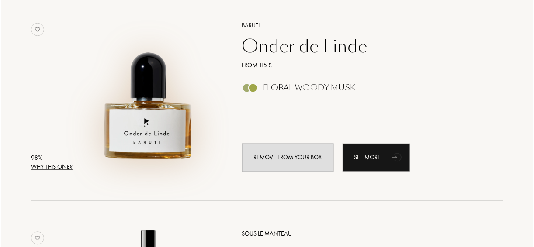
scroll to position [349, 0]
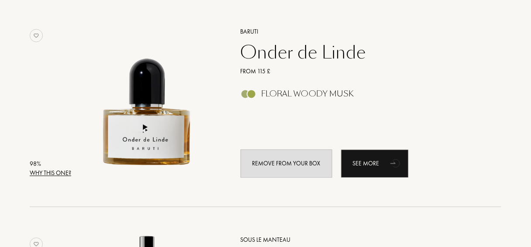
click at [61, 178] on div "98 % Why this one? Baruti Onder de Linde From 115 £ Floral Woody Musk Remove fr…" at bounding box center [266, 111] width 472 height 191
click at [60, 175] on div "Why this one?" at bounding box center [50, 173] width 41 height 9
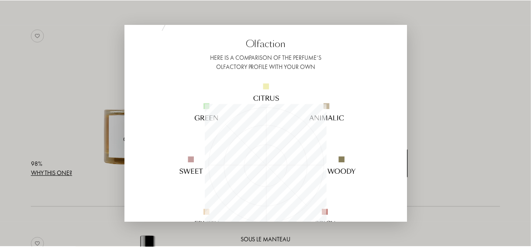
scroll to position [0, 0]
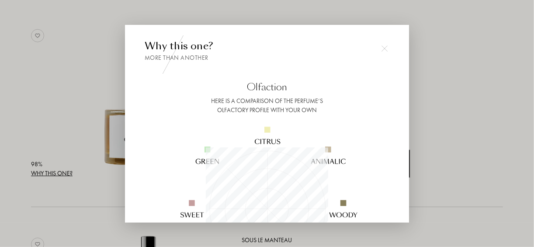
click at [59, 104] on div at bounding box center [267, 123] width 534 height 247
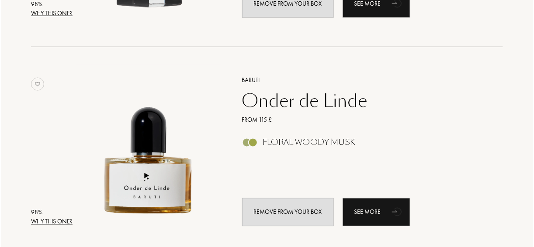
scroll to position [210, 0]
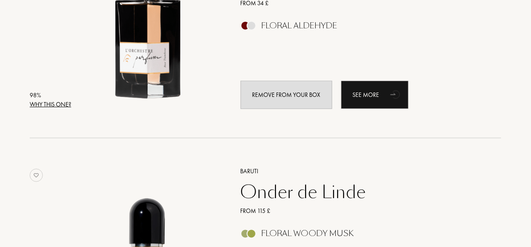
click at [56, 103] on div "Why this one?" at bounding box center [50, 104] width 41 height 9
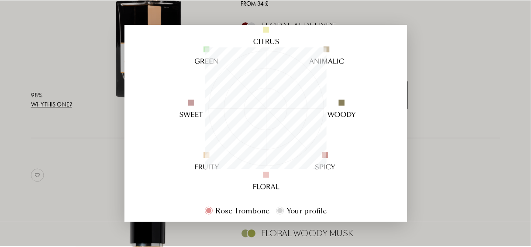
scroll to position [105, 0]
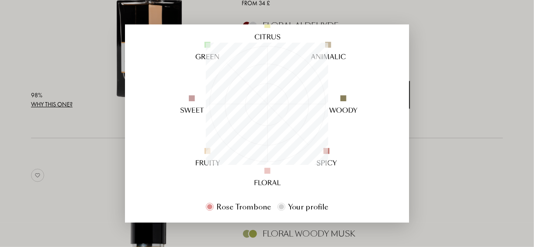
click at [61, 179] on div at bounding box center [267, 123] width 534 height 247
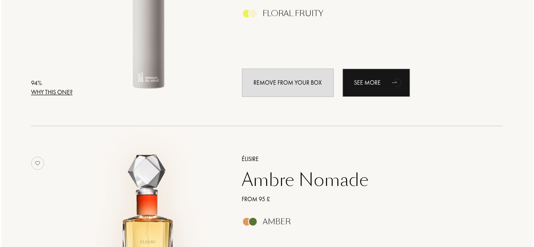
scroll to position [594, 0]
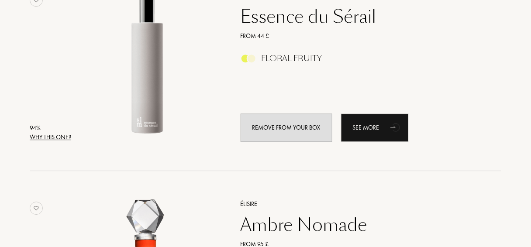
click at [39, 135] on div "Why this one?" at bounding box center [50, 137] width 41 height 9
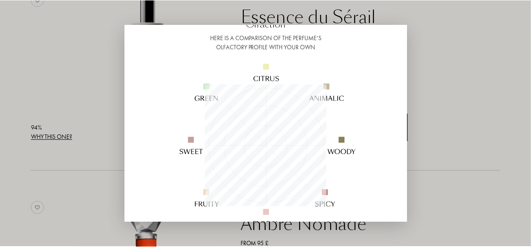
scroll to position [70, 0]
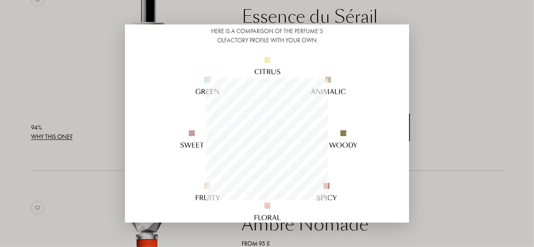
click at [71, 91] on div at bounding box center [267, 123] width 534 height 247
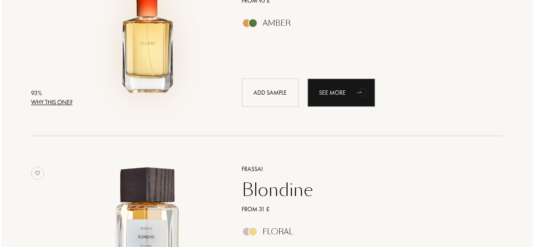
scroll to position [839, 0]
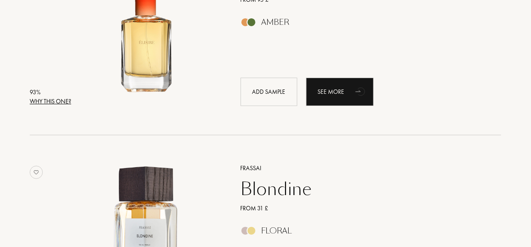
click at [48, 105] on div "Why this one?" at bounding box center [50, 101] width 41 height 9
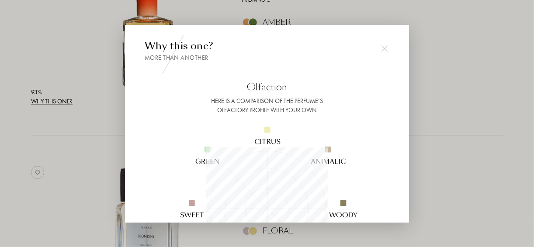
scroll to position [0, 0]
click at [85, 82] on div at bounding box center [267, 123] width 534 height 247
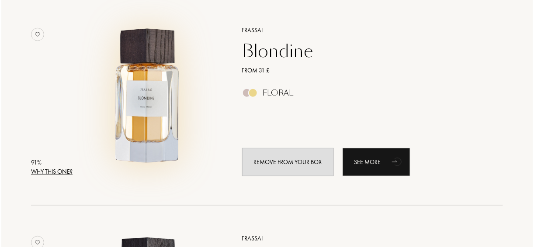
scroll to position [1013, 0]
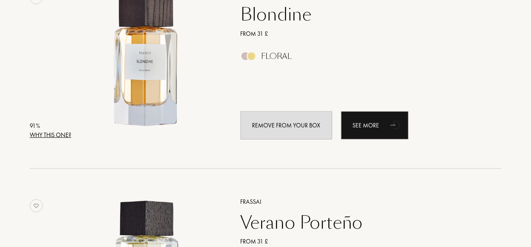
click at [59, 133] on div "Why this one?" at bounding box center [50, 135] width 41 height 9
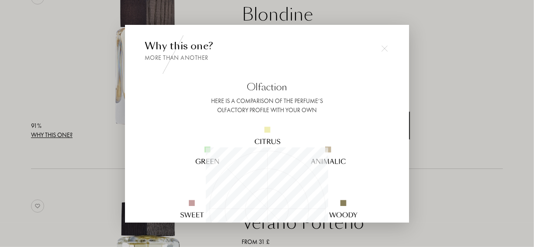
scroll to position [436640, 436640]
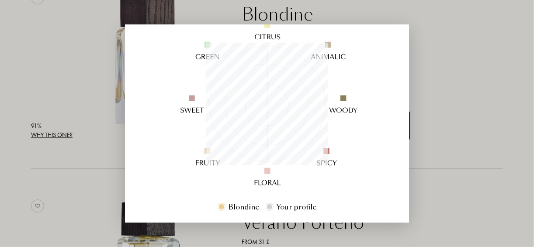
click at [78, 72] on div at bounding box center [267, 123] width 534 height 247
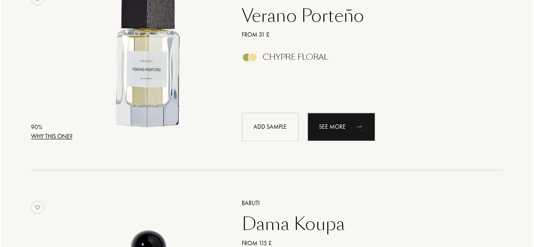
scroll to position [1223, 0]
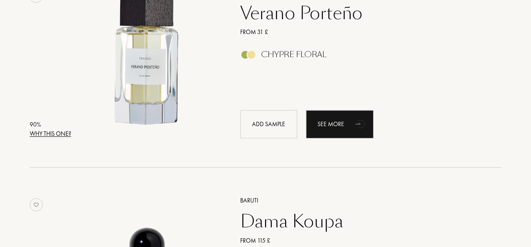
click at [61, 136] on div "Why this one?" at bounding box center [50, 134] width 41 height 9
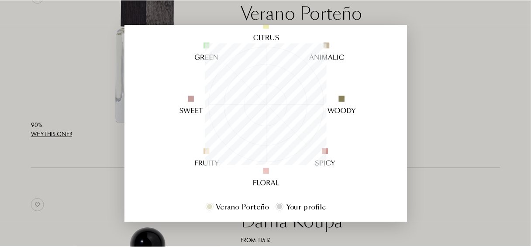
scroll to position [105, 0]
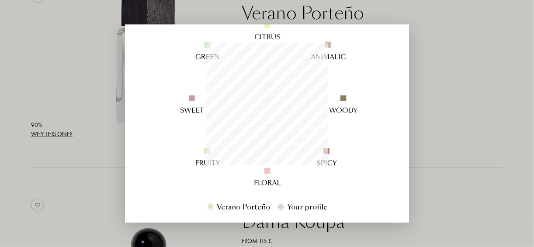
click at [69, 93] on div at bounding box center [267, 123] width 534 height 247
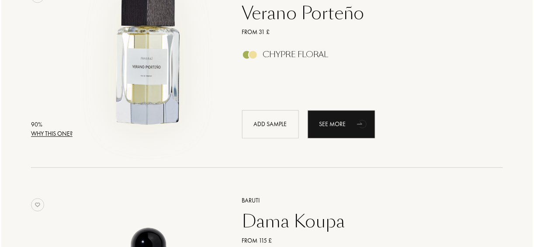
scroll to position [1398, 0]
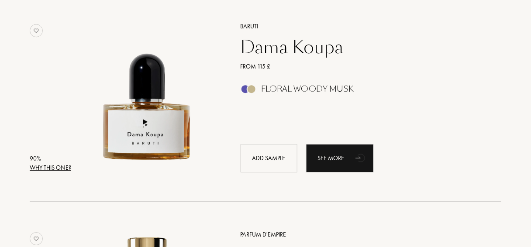
click at [56, 171] on div "Why this one?" at bounding box center [50, 167] width 41 height 9
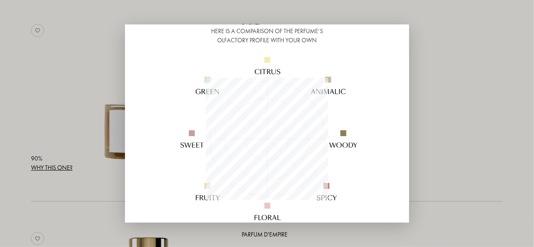
click at [68, 94] on div at bounding box center [267, 123] width 534 height 247
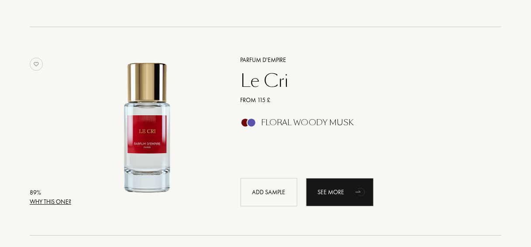
click at [70, 202] on div "Why this one?" at bounding box center [50, 201] width 41 height 9
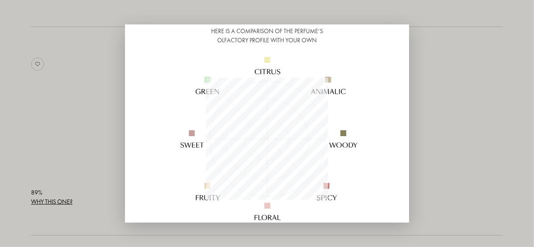
click at [49, 142] on div at bounding box center [267, 123] width 534 height 247
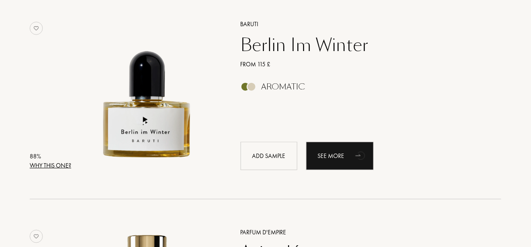
click at [49, 169] on div "Why this one?" at bounding box center [50, 165] width 41 height 9
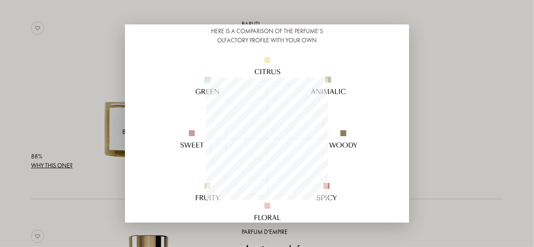
click at [47, 108] on div at bounding box center [267, 123] width 534 height 247
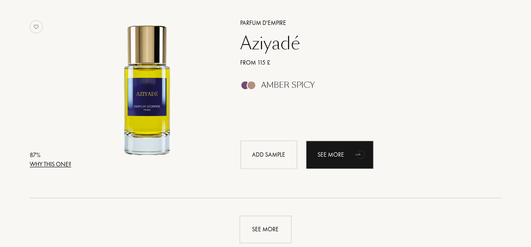
click at [248, 85] on div at bounding box center [252, 86] width 10 height 10
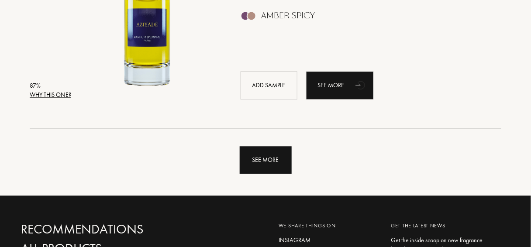
click at [271, 160] on div "See more" at bounding box center [266, 160] width 52 height 28
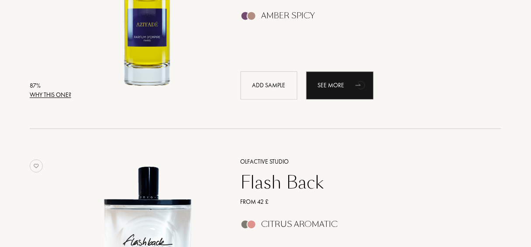
click at [56, 92] on div "Why this one?" at bounding box center [50, 94] width 41 height 9
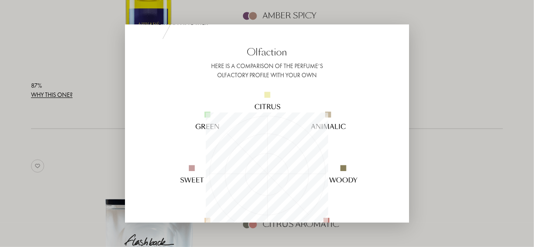
click at [75, 29] on div at bounding box center [267, 123] width 534 height 247
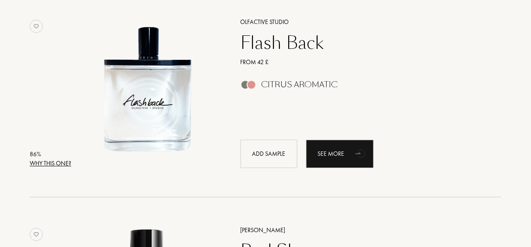
click at [66, 164] on div "Why this one?" at bounding box center [50, 163] width 41 height 9
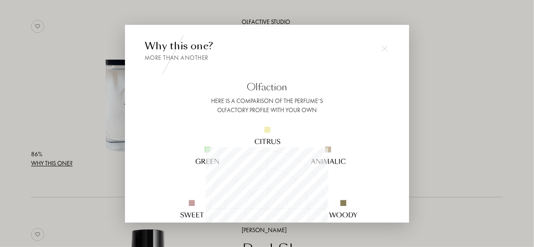
click at [80, 112] on div at bounding box center [267, 123] width 534 height 247
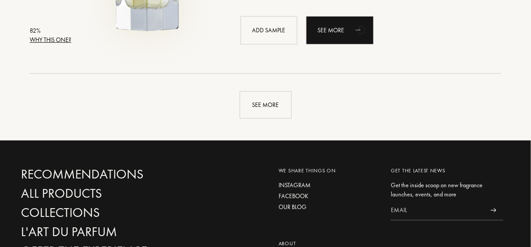
scroll to position [4263, 0]
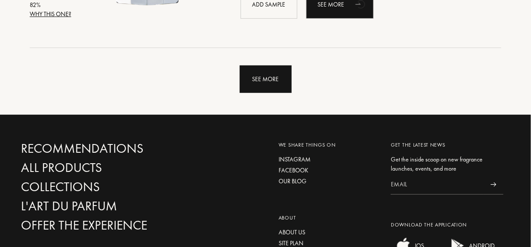
click at [263, 87] on div "See more" at bounding box center [266, 80] width 52 height 28
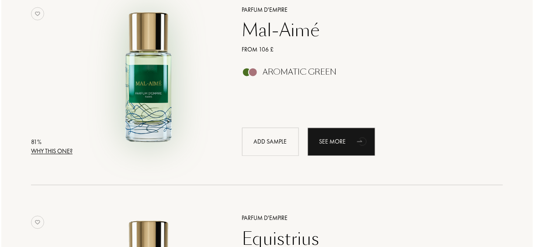
scroll to position [4507, 0]
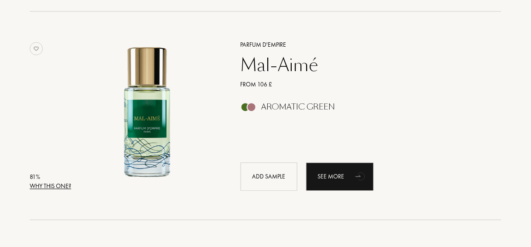
click at [59, 187] on div "Why this one?" at bounding box center [50, 186] width 41 height 9
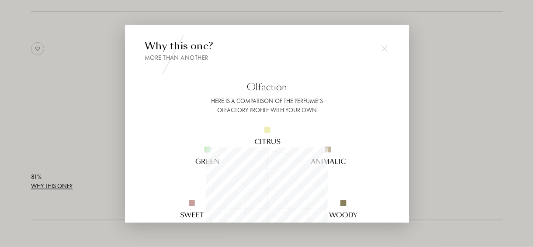
scroll to position [122, 122]
click at [84, 121] on div at bounding box center [267, 123] width 534 height 247
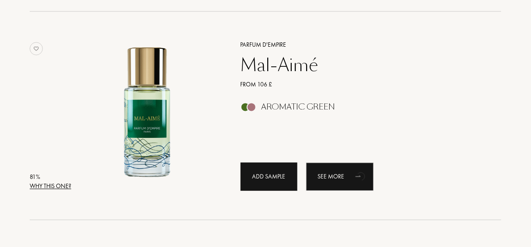
click at [252, 181] on div "Add sample" at bounding box center [269, 177] width 57 height 28
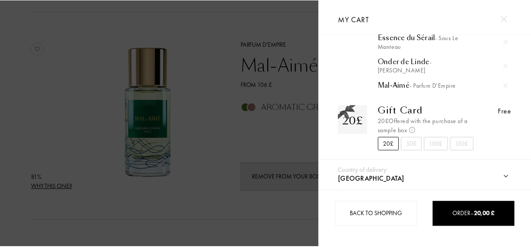
scroll to position [94, 0]
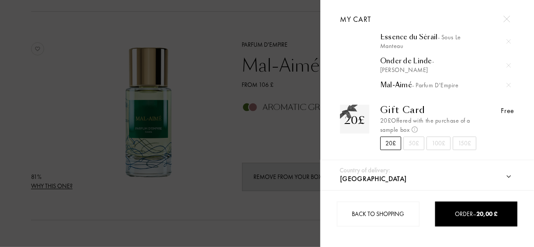
click at [206, 125] on div at bounding box center [160, 123] width 320 height 247
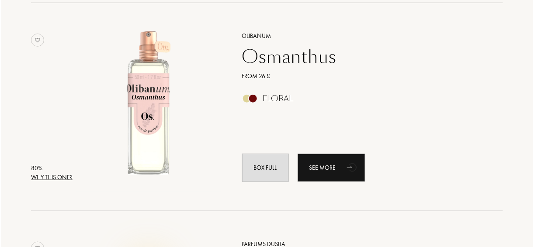
scroll to position [5975, 0]
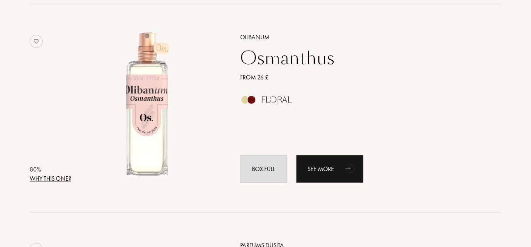
click at [63, 178] on div "Why this one?" at bounding box center [50, 178] width 41 height 9
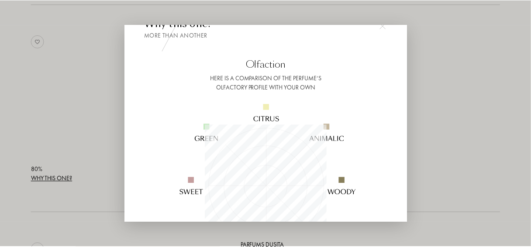
scroll to position [35, 0]
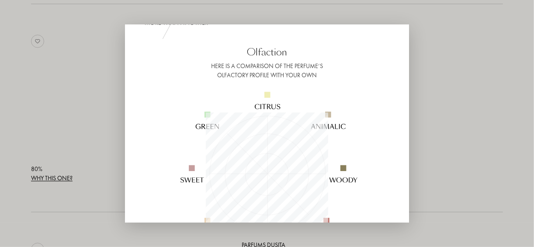
click at [85, 133] on div at bounding box center [267, 123] width 534 height 247
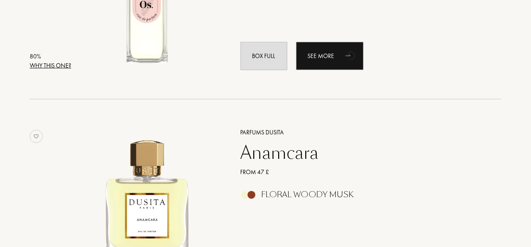
scroll to position [6115, 0]
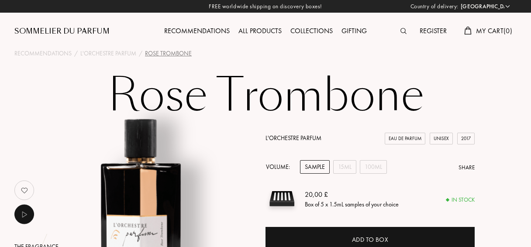
select select "DE"
click at [21, 189] on img at bounding box center [24, 190] width 17 height 17
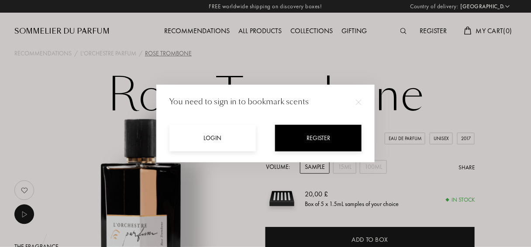
click at [30, 212] on div at bounding box center [267, 123] width 534 height 247
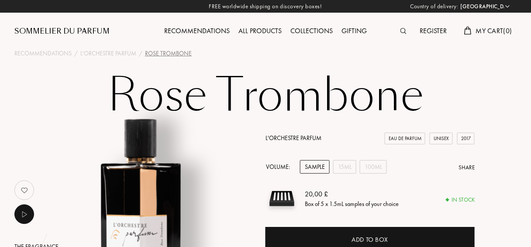
click at [16, 218] on div at bounding box center [24, 215] width 20 height 20
click at [29, 211] on img at bounding box center [24, 214] width 11 height 11
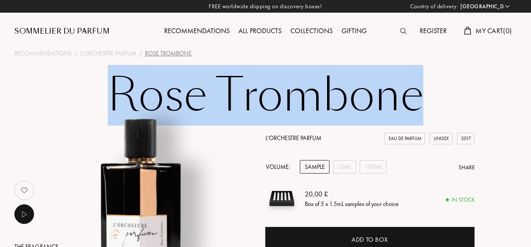
drag, startPoint x: 119, startPoint y: 88, endPoint x: 463, endPoint y: 85, distance: 344.2
click at [463, 85] on h1 "Rose Trombone" at bounding box center [265, 96] width 437 height 48
copy h1 "Rose Trombone"
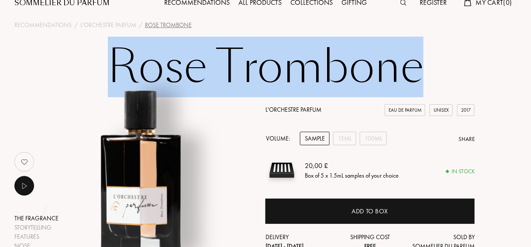
scroll to position [70, 0]
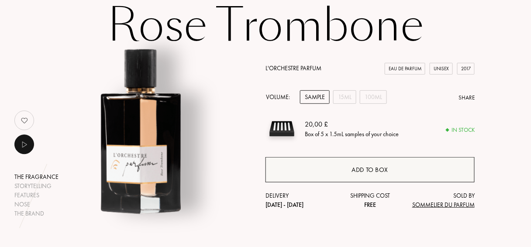
click at [321, 174] on div "Add to box" at bounding box center [370, 169] width 209 height 25
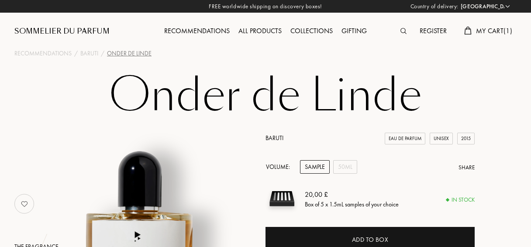
select select "DE"
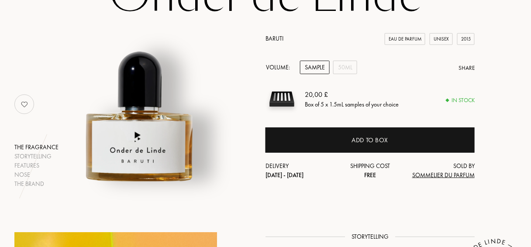
scroll to position [105, 0]
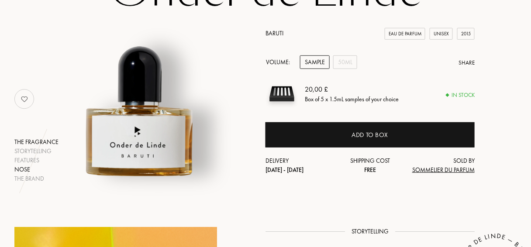
click at [28, 170] on div "Nose" at bounding box center [36, 169] width 44 height 9
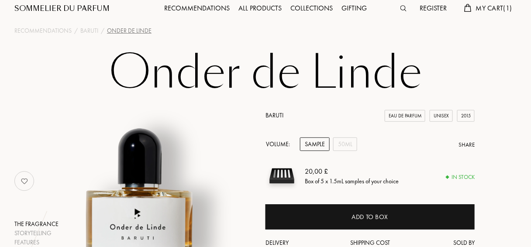
scroll to position [70, 0]
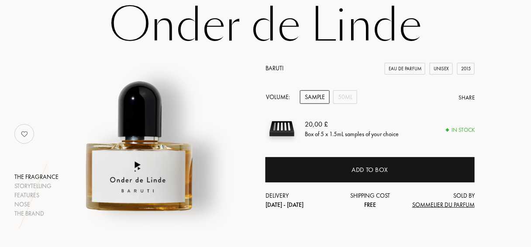
click at [283, 128] on img at bounding box center [282, 129] width 33 height 33
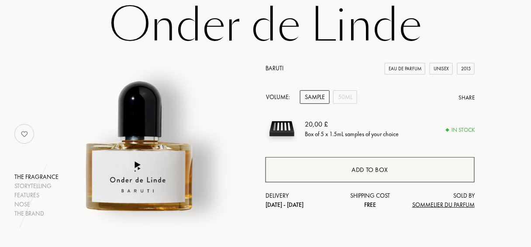
click at [342, 175] on div "Add to box" at bounding box center [370, 169] width 209 height 25
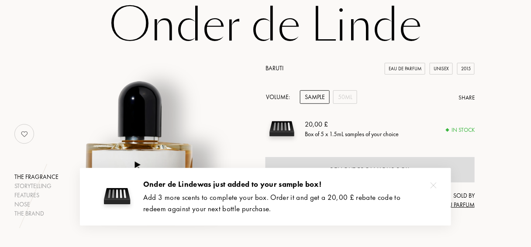
click at [320, 200] on div "Add 3 more scents to complete your box. Order it and get a 20,00 £ rebate code …" at bounding box center [290, 203] width 295 height 22
click at [174, 185] on div "[PERSON_NAME] was just added to your sample box!" at bounding box center [290, 184] width 295 height 11
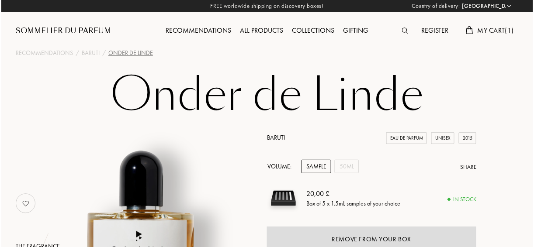
scroll to position [0, 0]
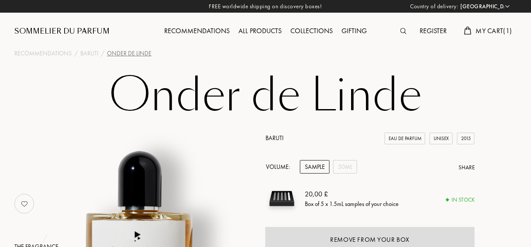
click at [496, 32] on span "My Cart ( 1 )" at bounding box center [494, 30] width 36 height 9
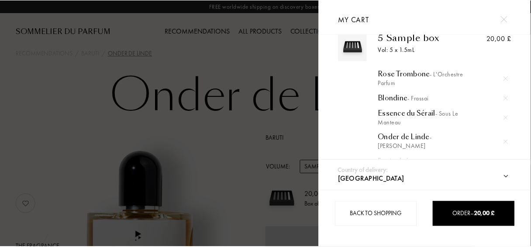
scroll to position [35, 0]
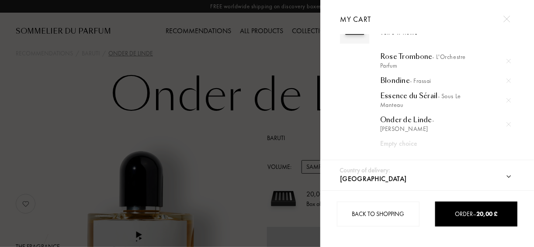
click at [217, 52] on div at bounding box center [160, 123] width 320 height 247
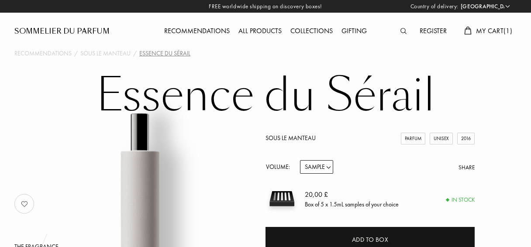
select select "DE"
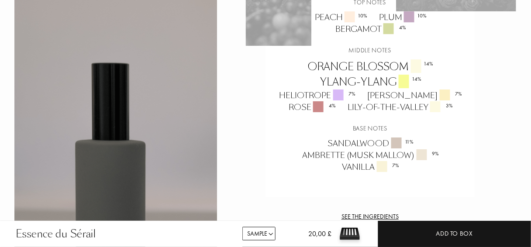
scroll to position [699, 0]
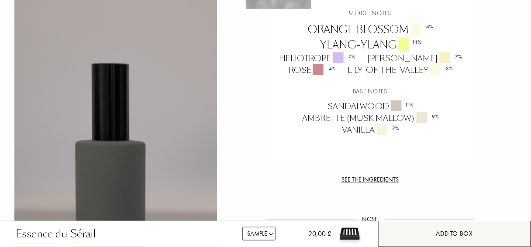
click at [446, 236] on div "Add to box" at bounding box center [454, 234] width 37 height 10
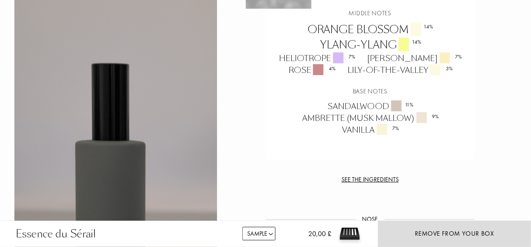
scroll to position [734, 0]
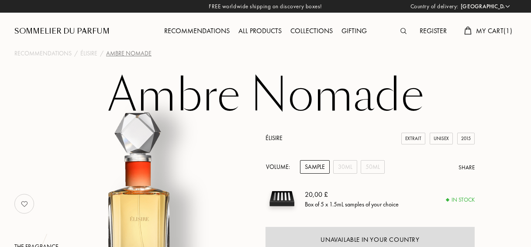
select select "DE"
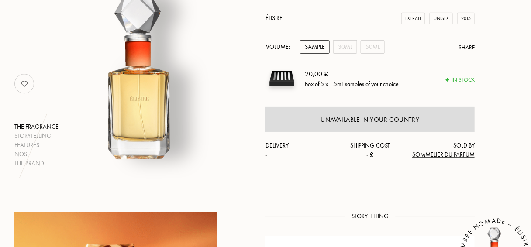
scroll to position [105, 0]
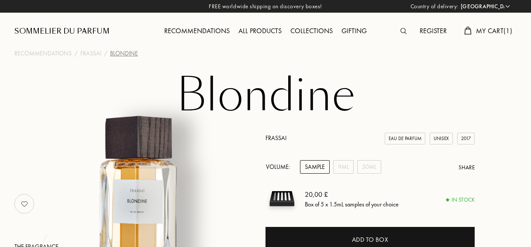
select select "DE"
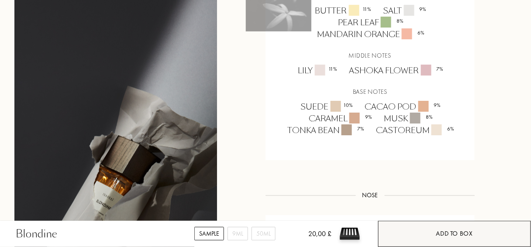
scroll to position [734, 0]
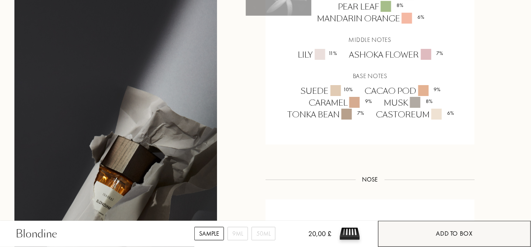
click at [429, 237] on div "Add to box" at bounding box center [454, 234] width 153 height 26
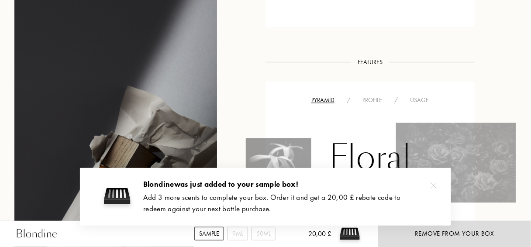
scroll to position [524, 0]
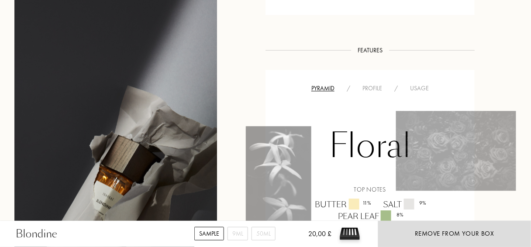
click at [375, 89] on div "Profile" at bounding box center [372, 88] width 32 height 9
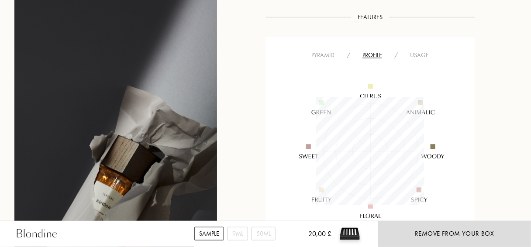
scroll to position [594, 0]
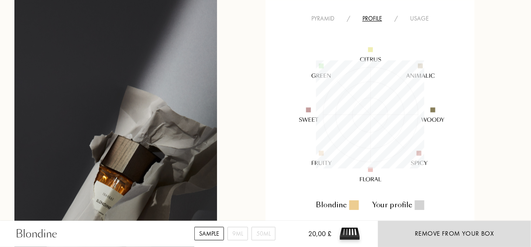
click at [417, 18] on div "Usage" at bounding box center [419, 18] width 31 height 9
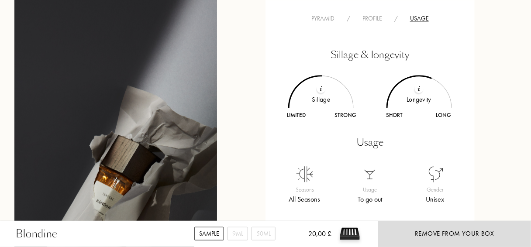
click at [380, 20] on div "Profile" at bounding box center [372, 18] width 32 height 9
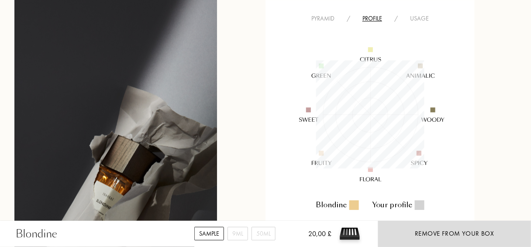
scroll to position [108, 108]
click at [332, 21] on div "Pyramid" at bounding box center [322, 18] width 35 height 9
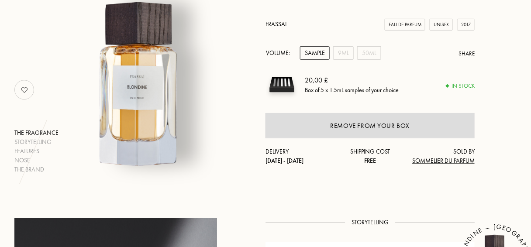
scroll to position [24, 0]
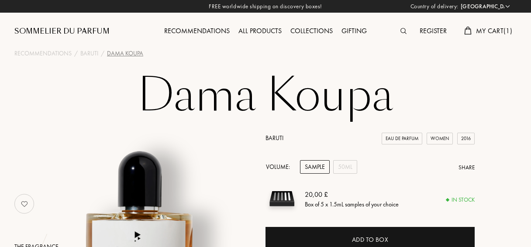
select select "DE"
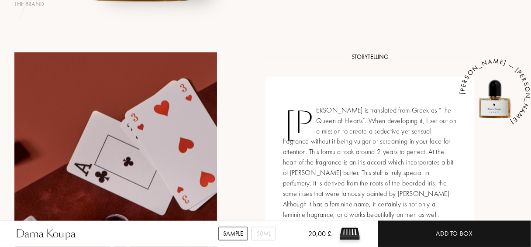
scroll to position [35, 0]
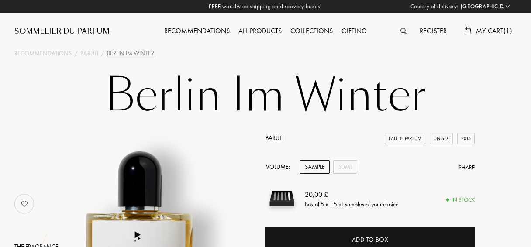
select select "DE"
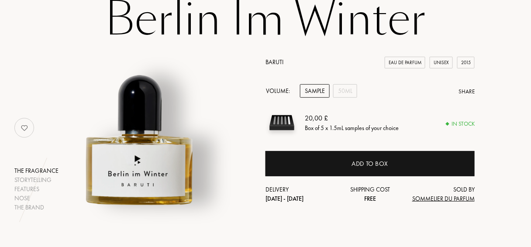
scroll to position [88, 0]
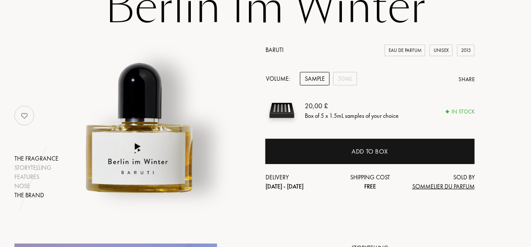
click at [35, 195] on div "The brand" at bounding box center [36, 195] width 44 height 9
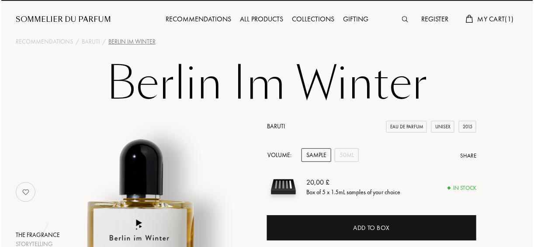
scroll to position [0, 0]
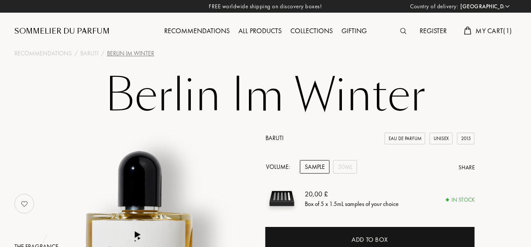
click at [500, 28] on span "My Cart ( 1 )" at bounding box center [494, 30] width 36 height 9
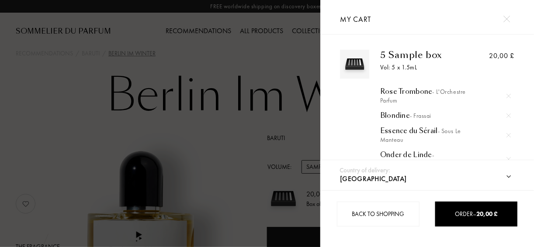
click at [251, 67] on div at bounding box center [160, 123] width 320 height 247
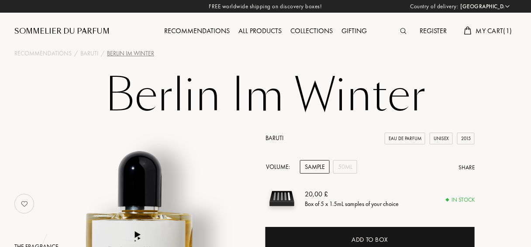
click at [476, 32] on span "My Cart ( 1 )" at bounding box center [494, 30] width 36 height 9
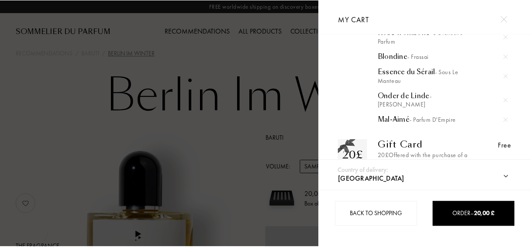
scroll to position [94, 0]
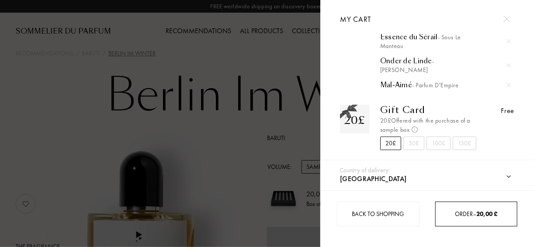
click at [462, 218] on div "Order – 20,00 £" at bounding box center [475, 214] width 81 height 9
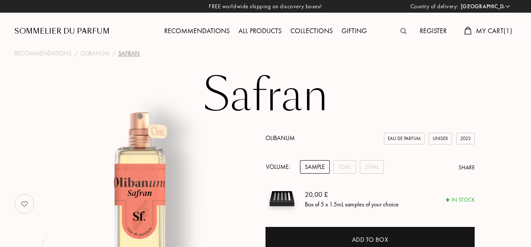
select select "DE"
click at [283, 139] on link "Olibanum" at bounding box center [280, 138] width 29 height 8
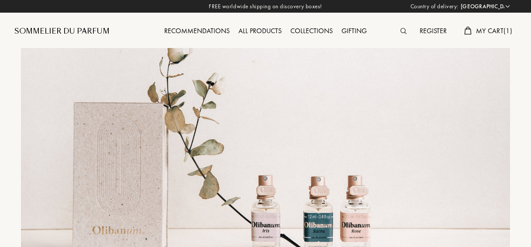
select select "DE"
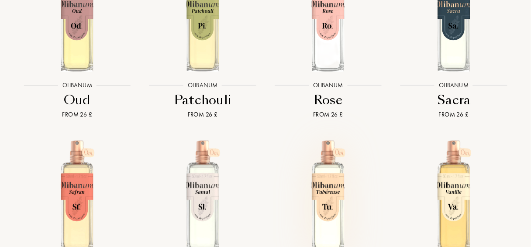
scroll to position [1607, 0]
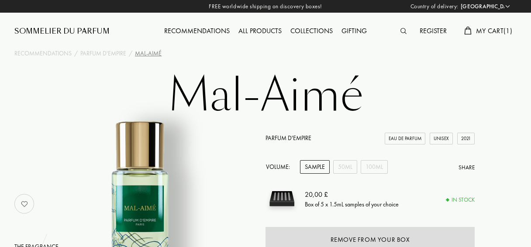
select select "DE"
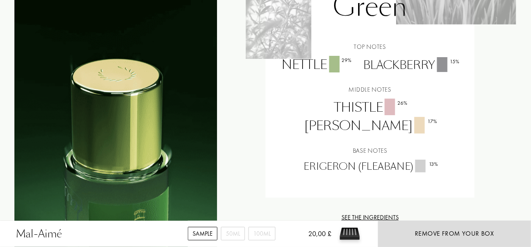
scroll to position [734, 0]
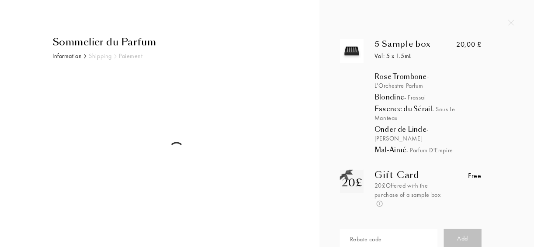
select select "DE"
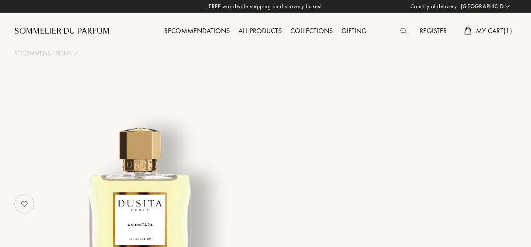
select select "DE"
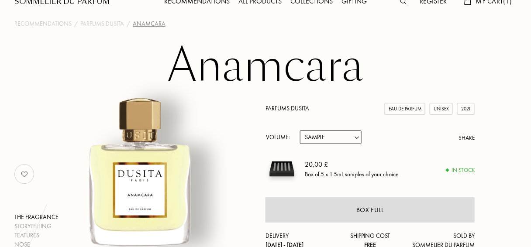
scroll to position [70, 0]
